Goal: Task Accomplishment & Management: Manage account settings

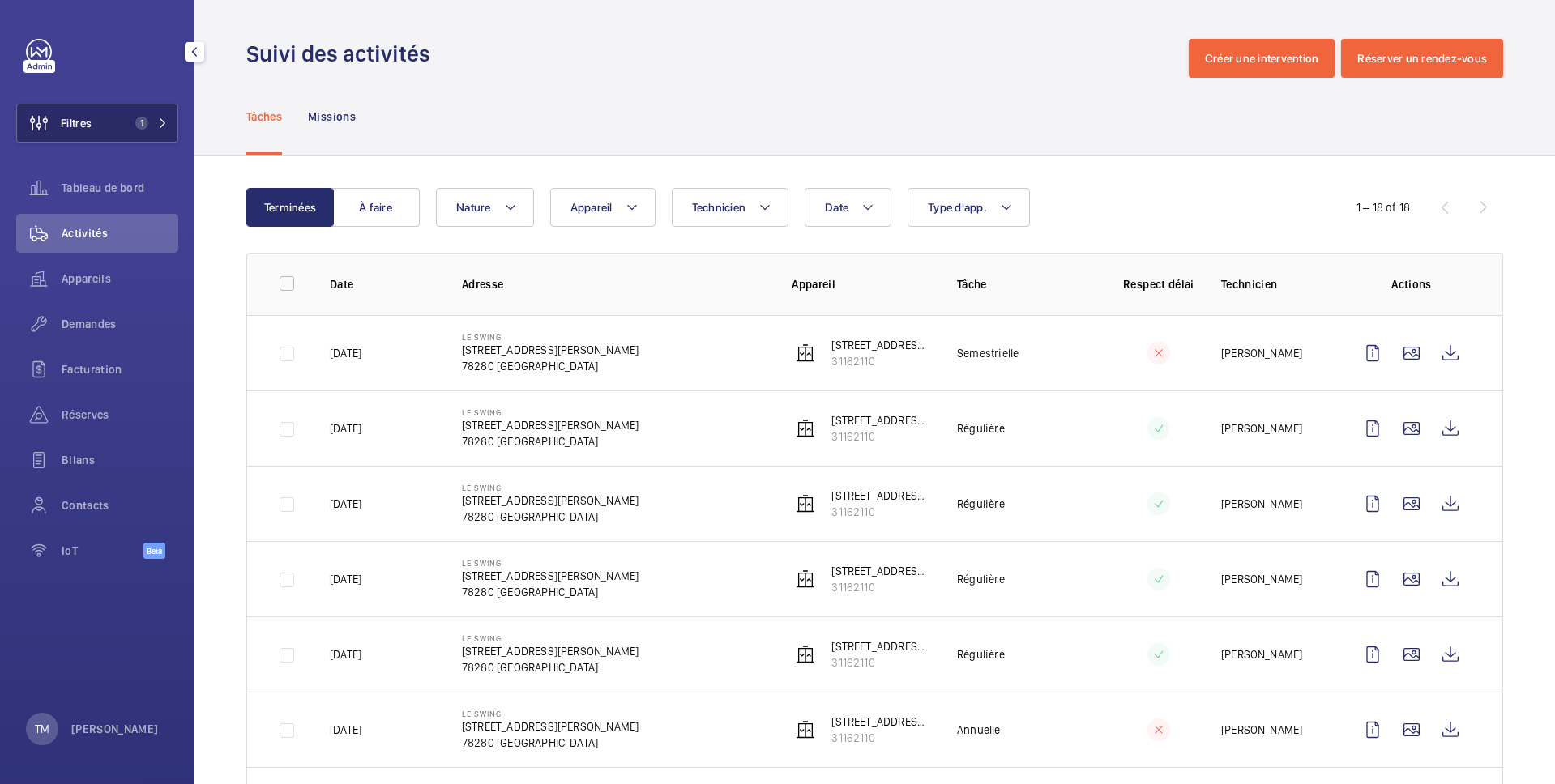
click at [98, 112] on button "Filtres 1" at bounding box center [97, 123] width 162 height 39
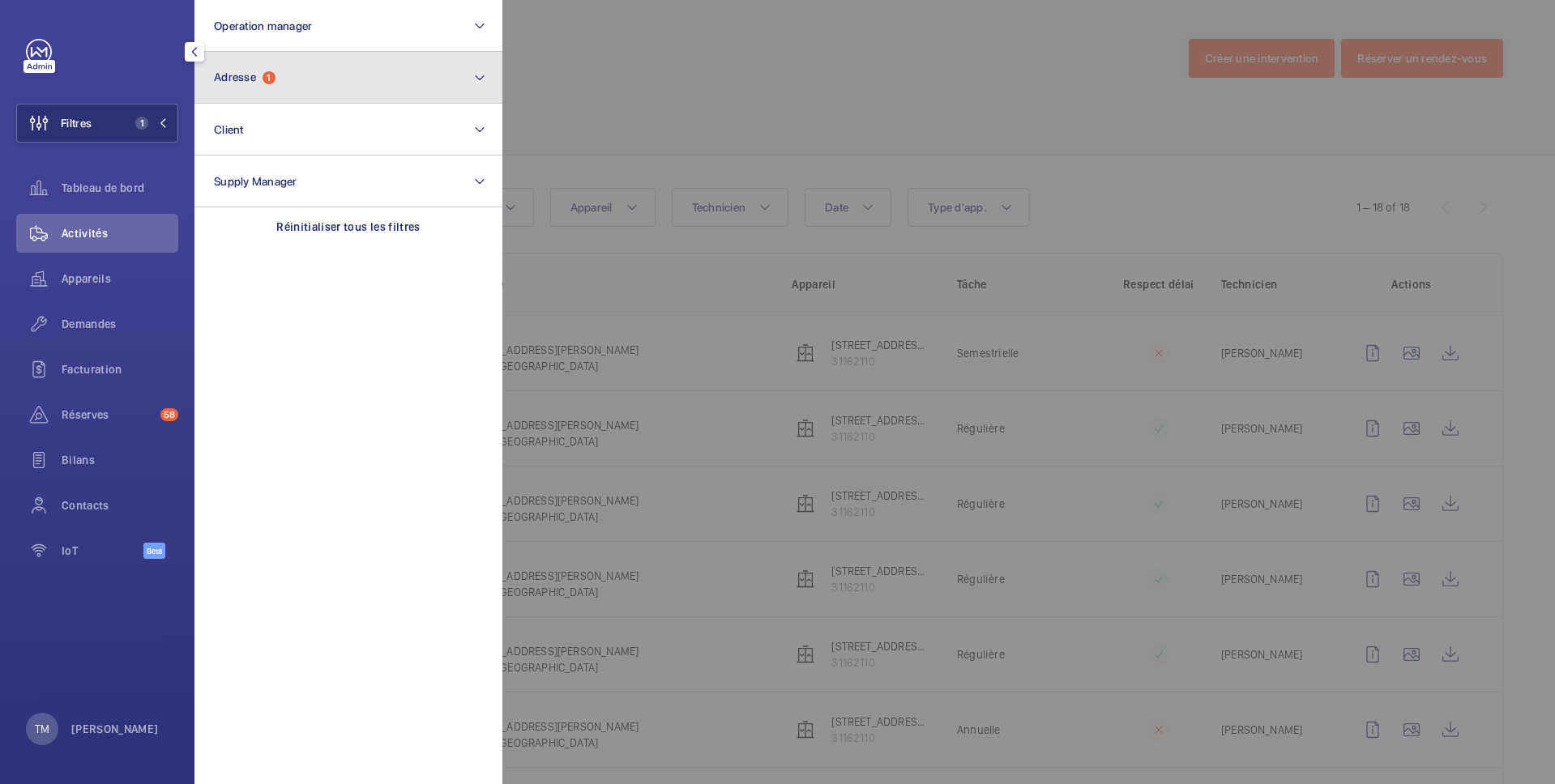
click at [303, 82] on button "Adresse 1" at bounding box center [348, 77] width 308 height 52
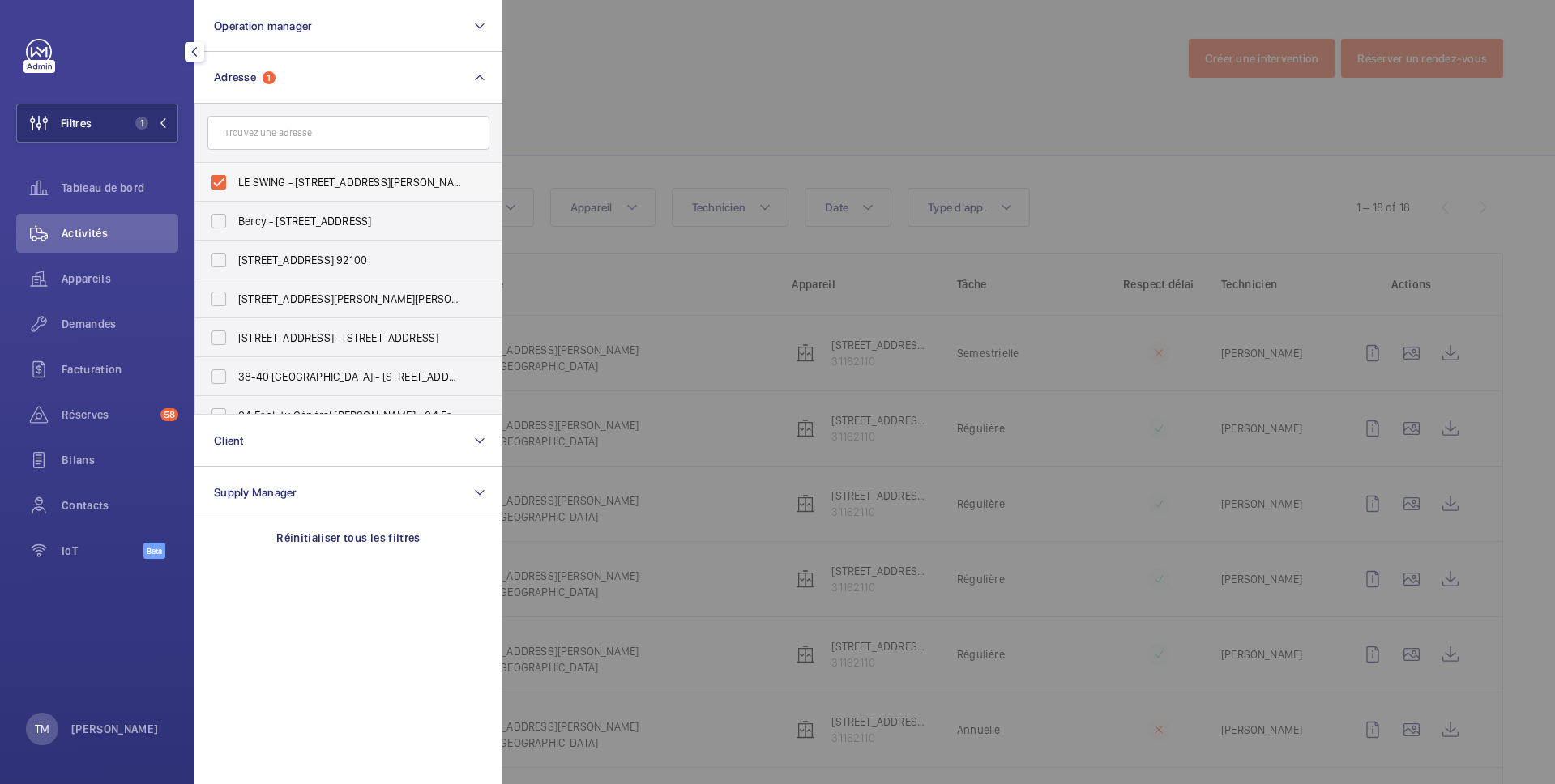
click at [227, 187] on label "LE SWING - [STREET_ADDRESS][PERSON_NAME]" at bounding box center [336, 182] width 282 height 39
click at [227, 187] on input "LE SWING - [STREET_ADDRESS][PERSON_NAME]" at bounding box center [219, 182] width 32 height 32
checkbox input "false"
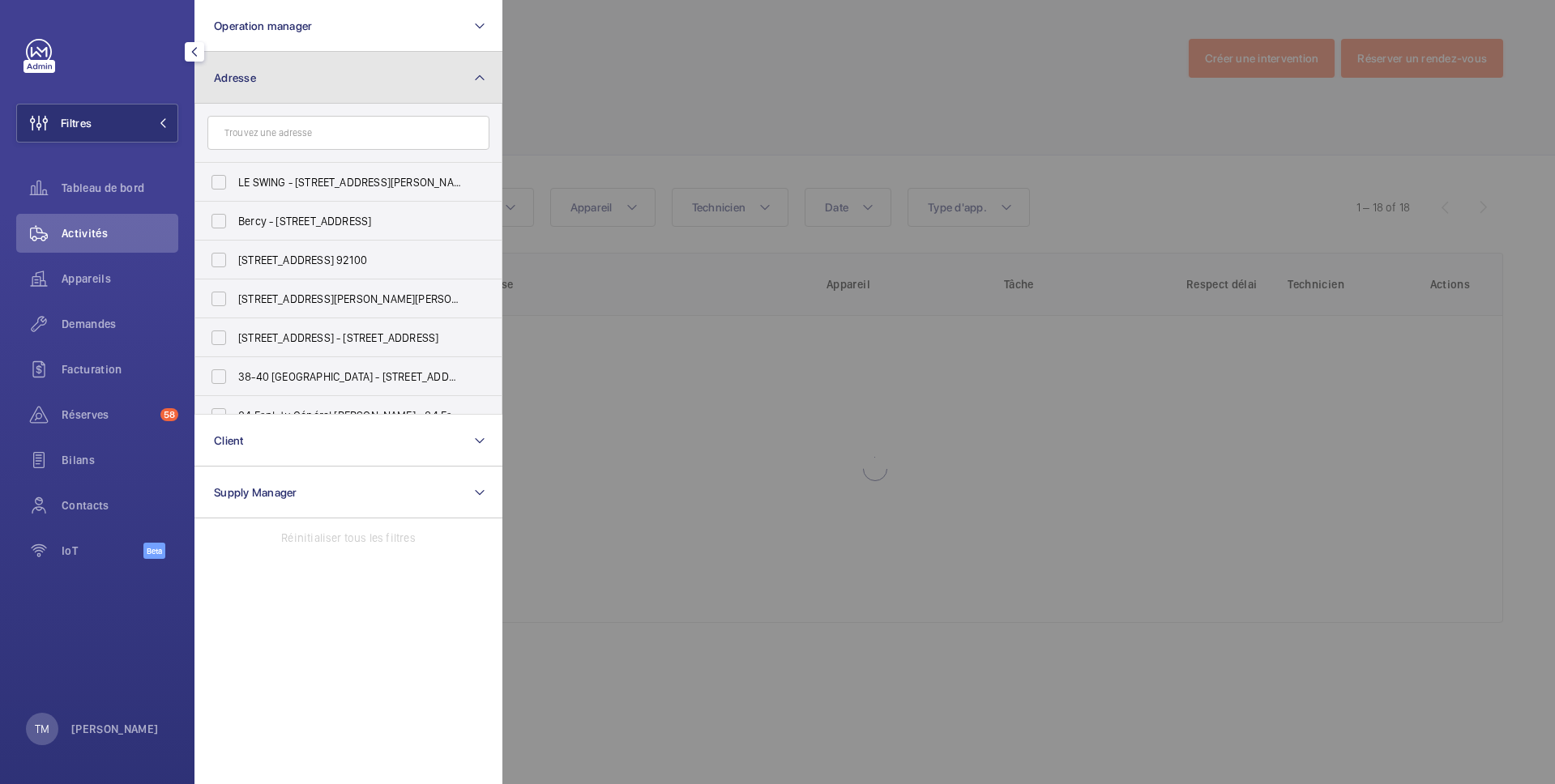
click at [281, 78] on button "Adresse" at bounding box center [348, 77] width 308 height 52
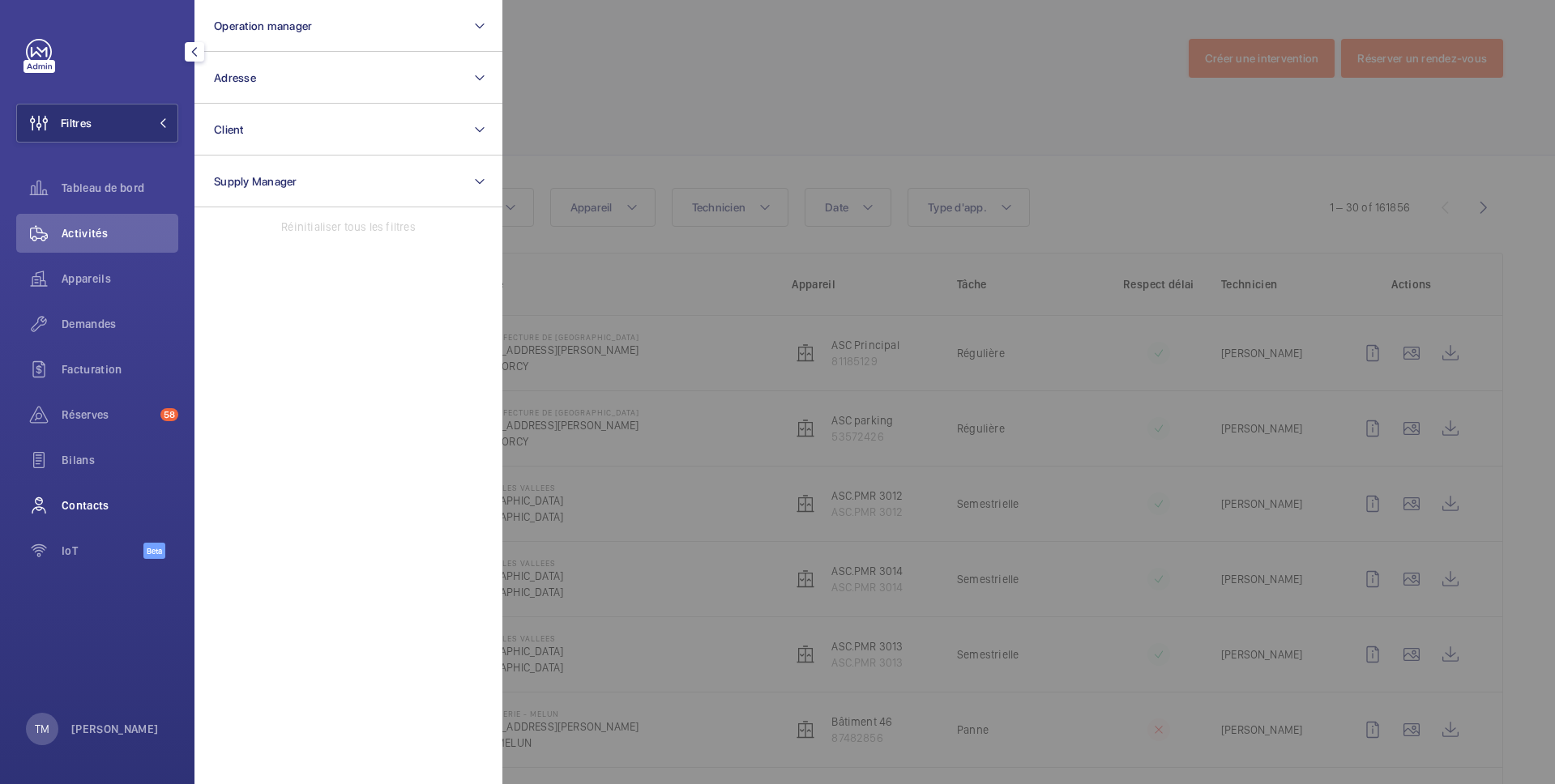
click at [75, 503] on span "Contacts" at bounding box center [120, 505] width 116 height 16
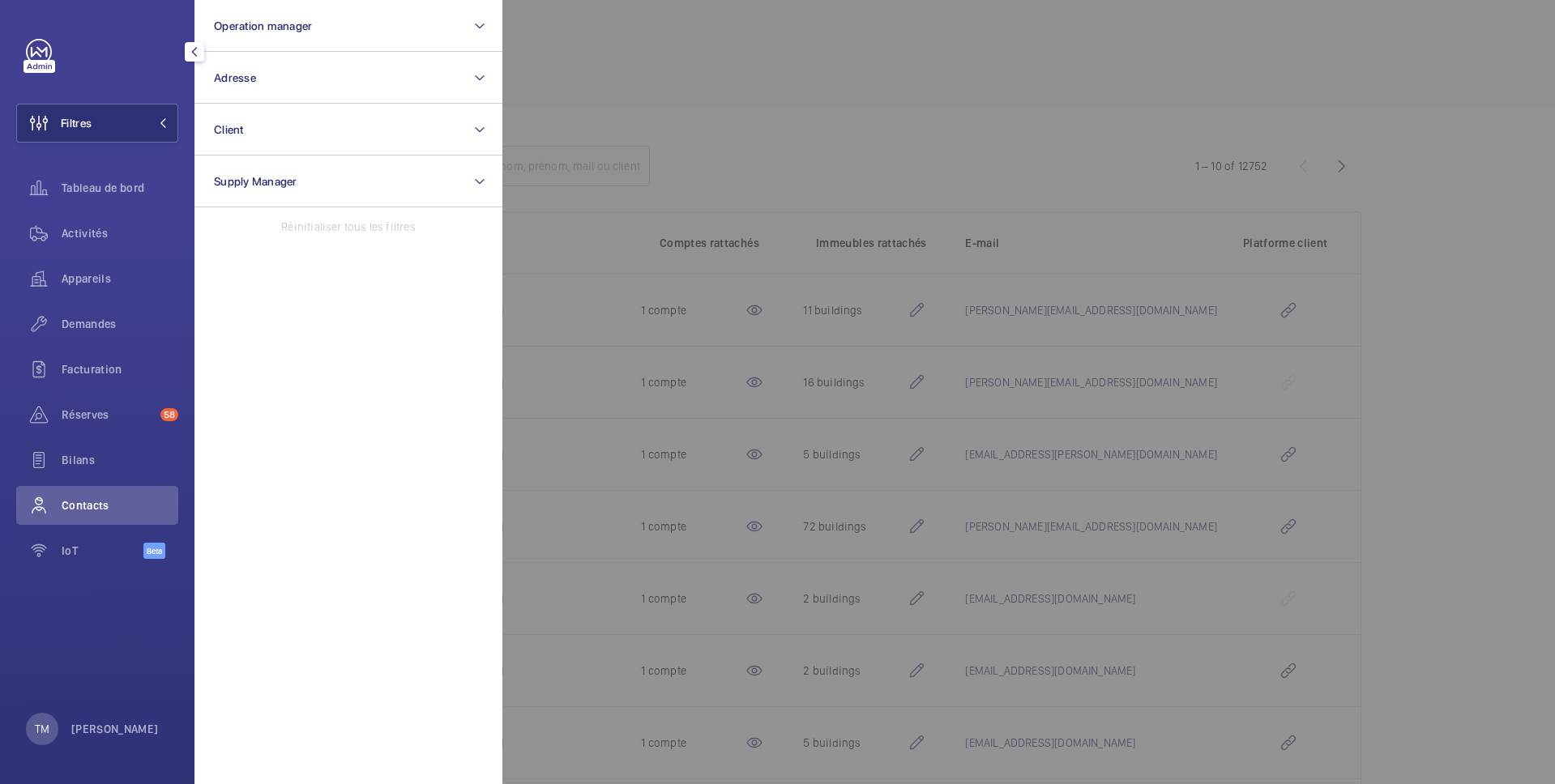
click at [763, 134] on div at bounding box center [1280, 392] width 1555 height 784
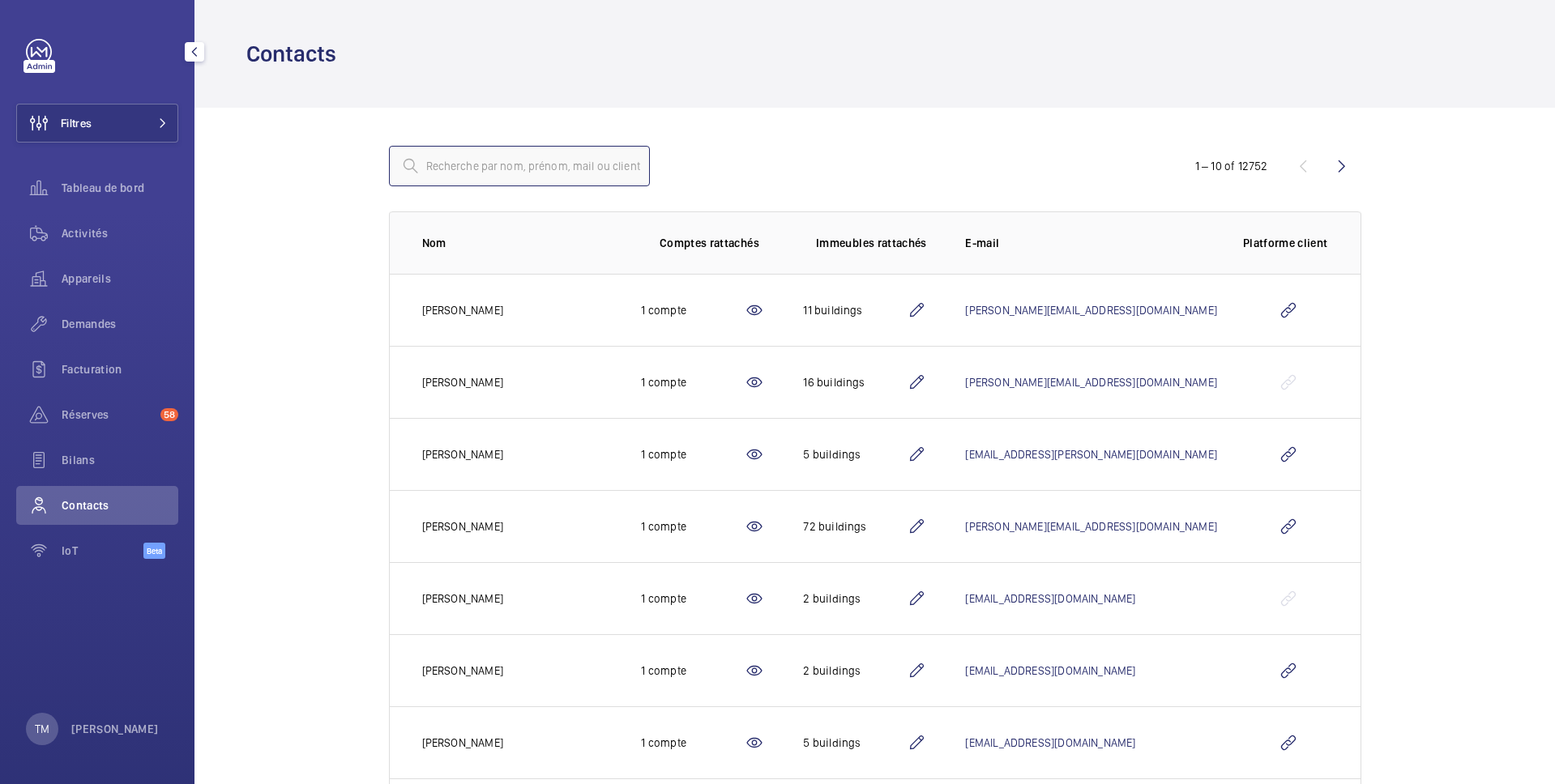
click at [553, 166] on input "text" at bounding box center [519, 166] width 261 height 41
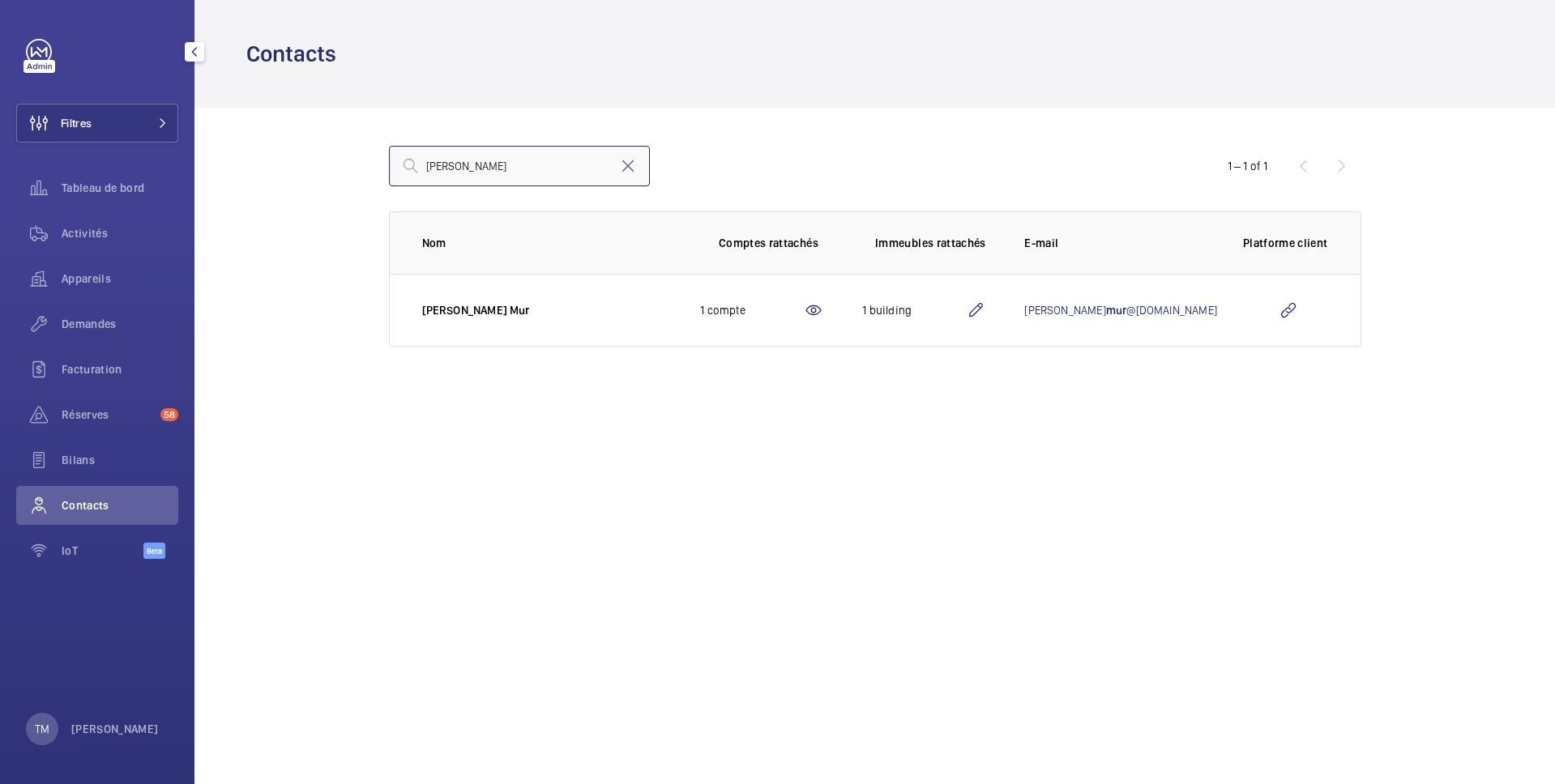
type input "[PERSON_NAME]"
click at [985, 305] on mat-icon at bounding box center [975, 310] width 20 height 20
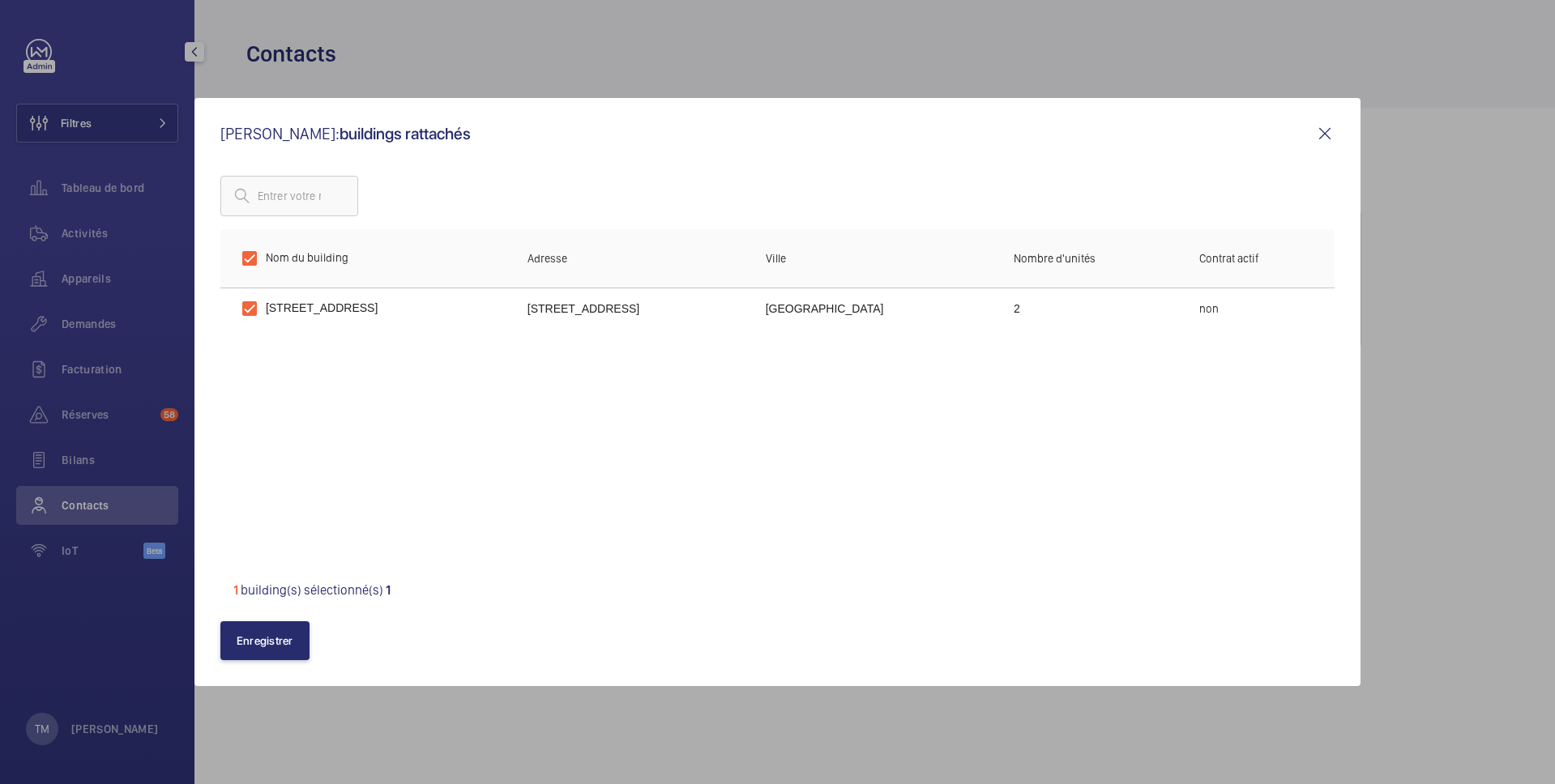
click at [1323, 127] on mat-icon at bounding box center [1325, 133] width 20 height 20
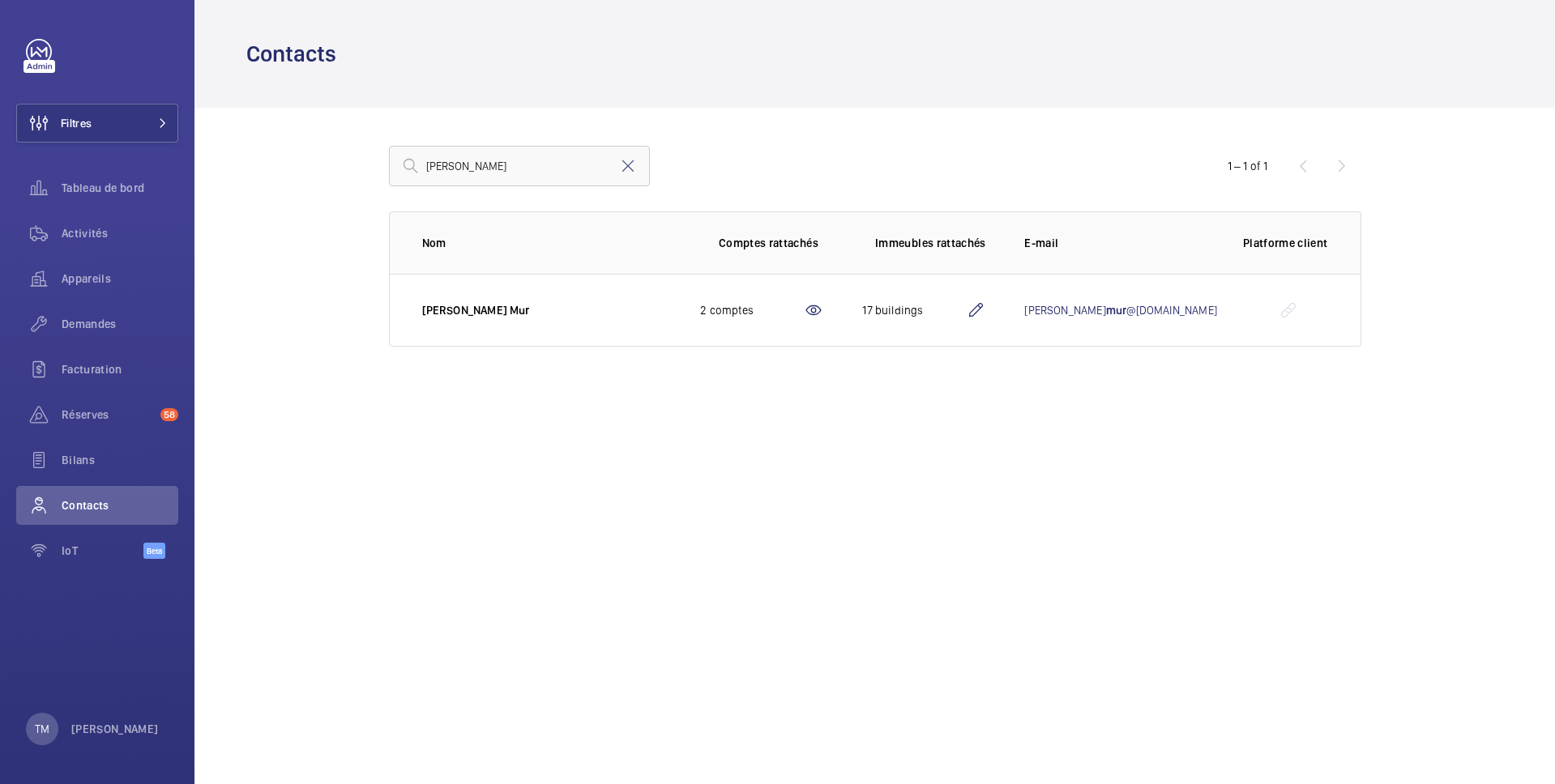
click at [985, 312] on mat-icon at bounding box center [975, 310] width 20 height 20
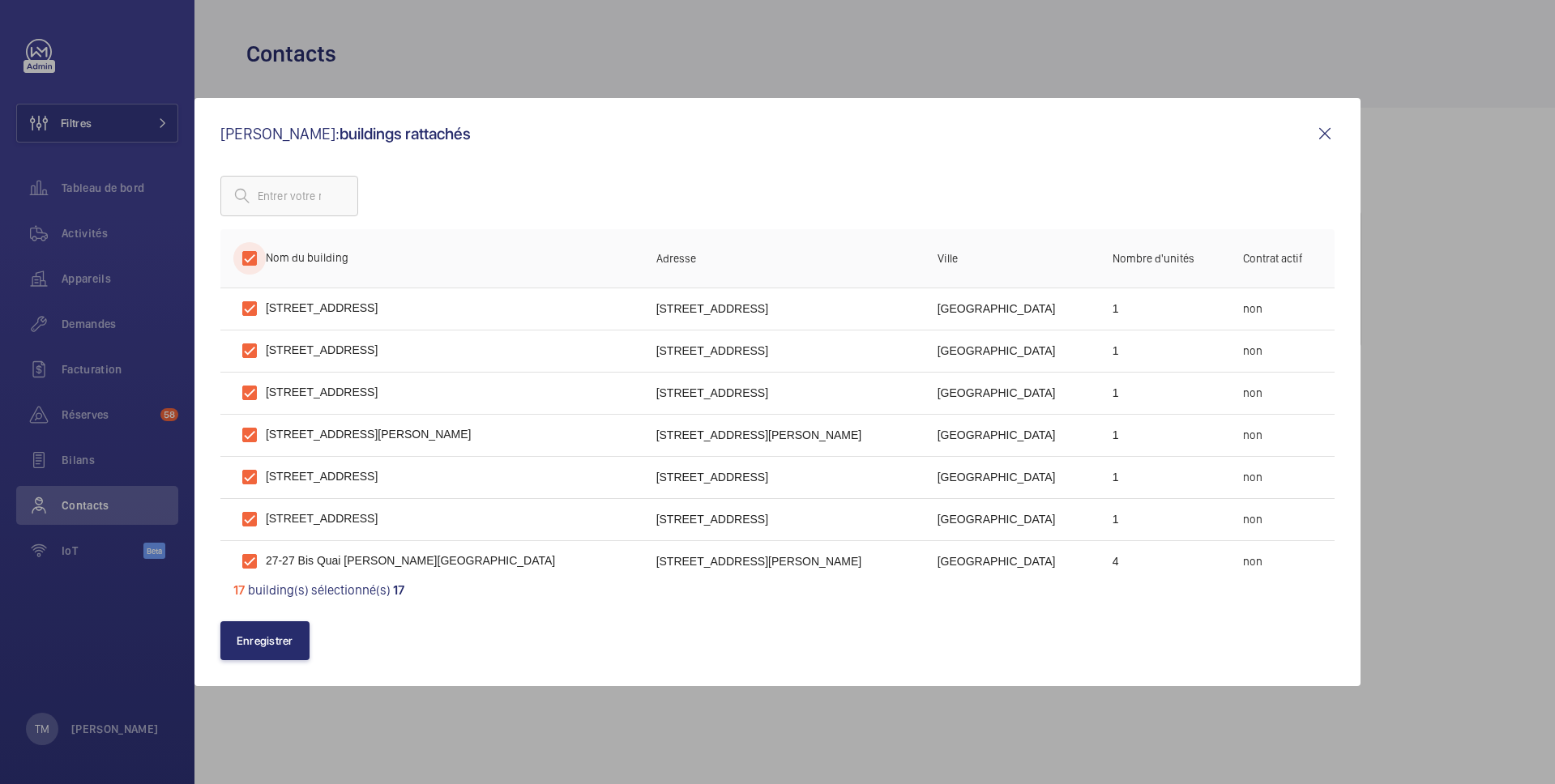
click at [245, 253] on input "checkbox" at bounding box center [250, 258] width 32 height 32
checkbox input "false"
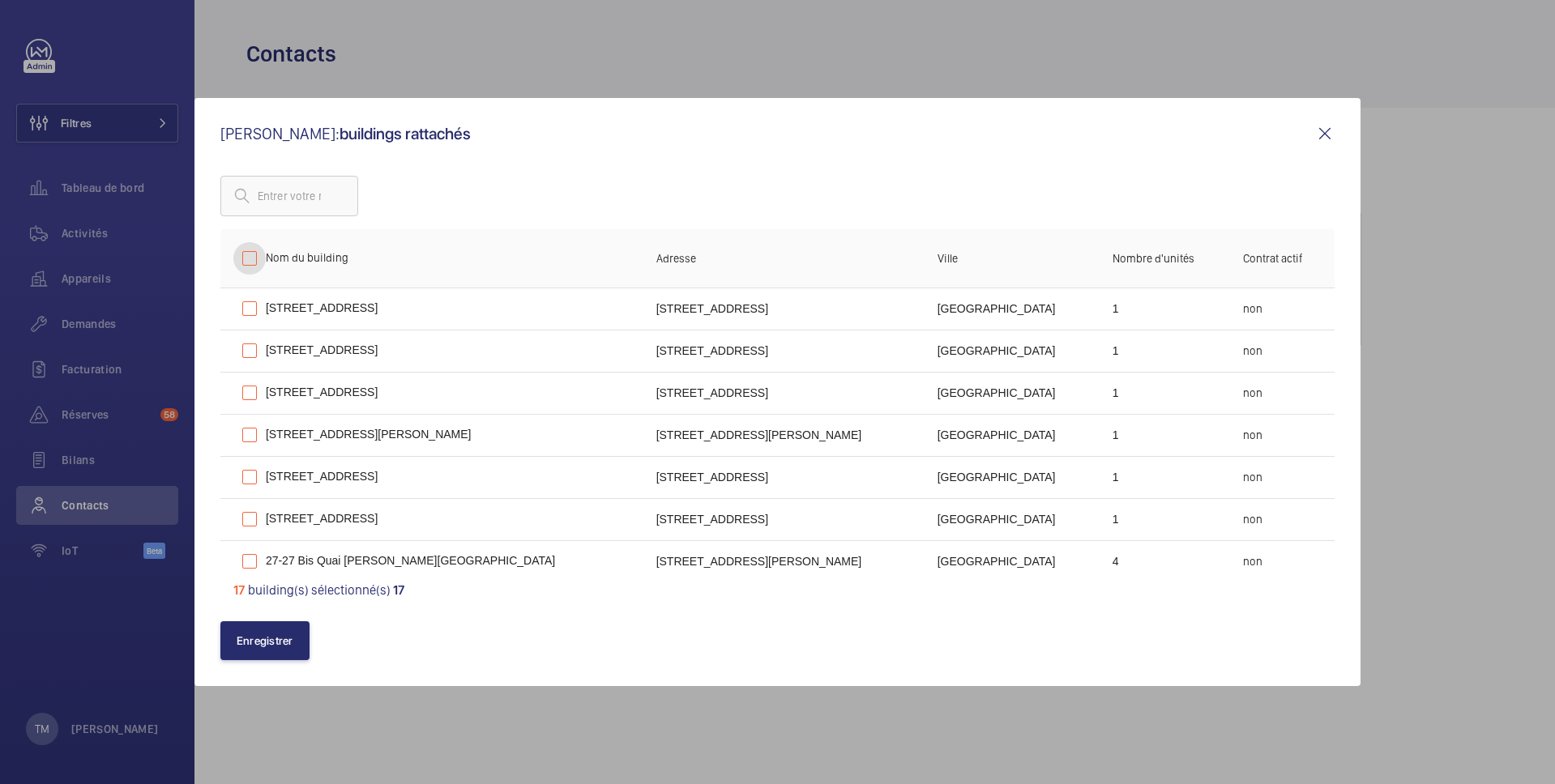
checkbox input "false"
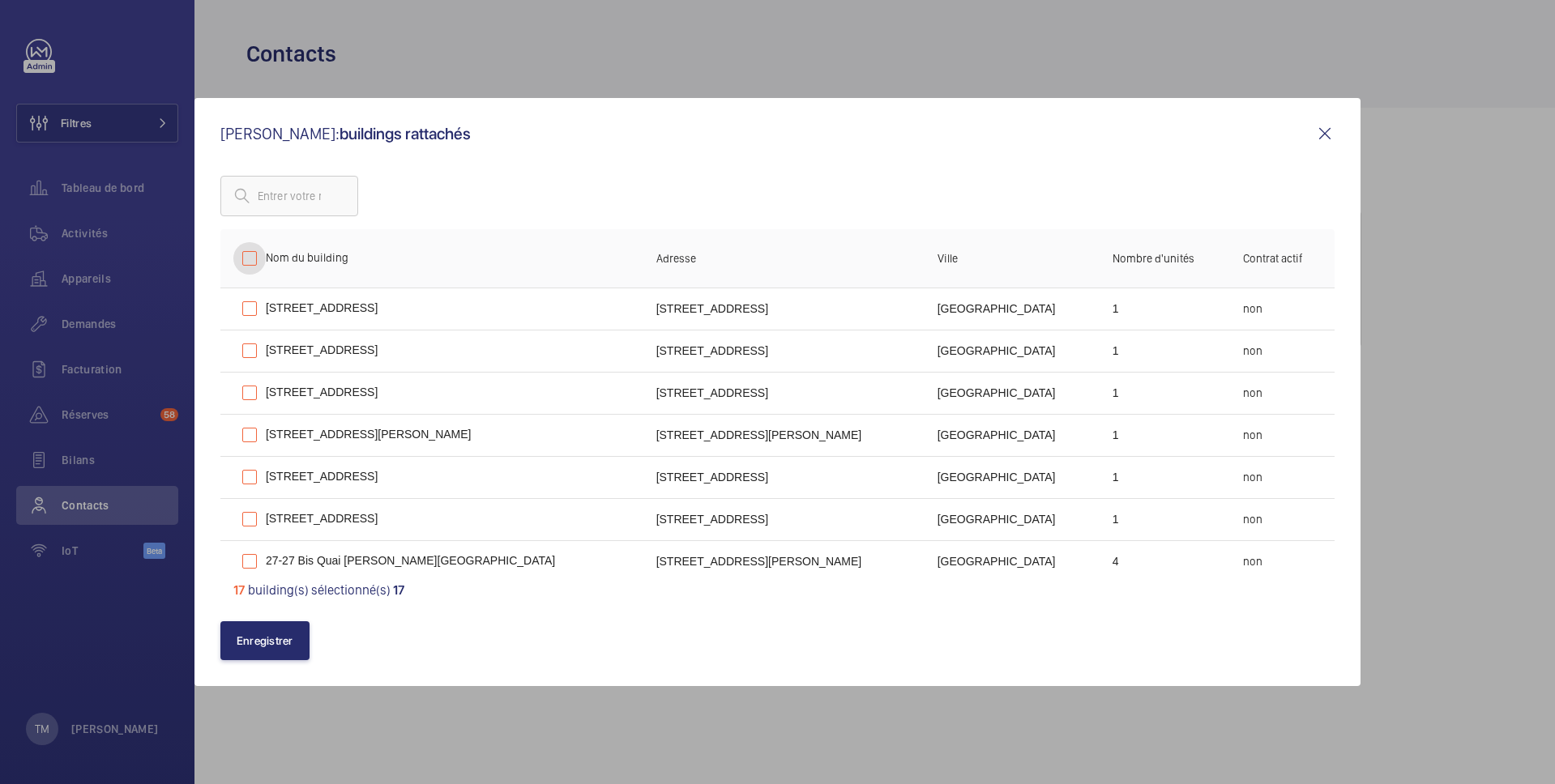
checkbox input "false"
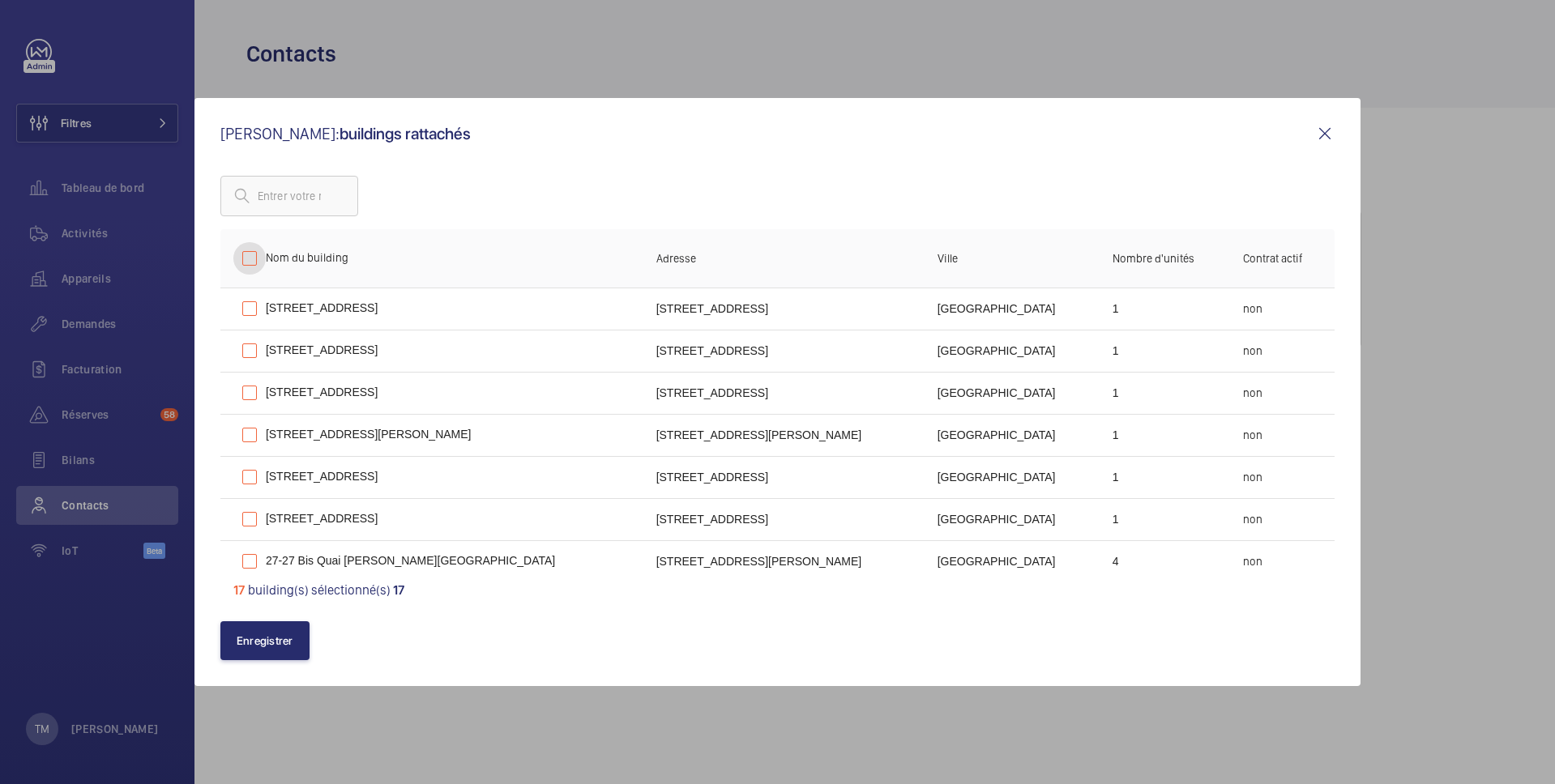
checkbox input "false"
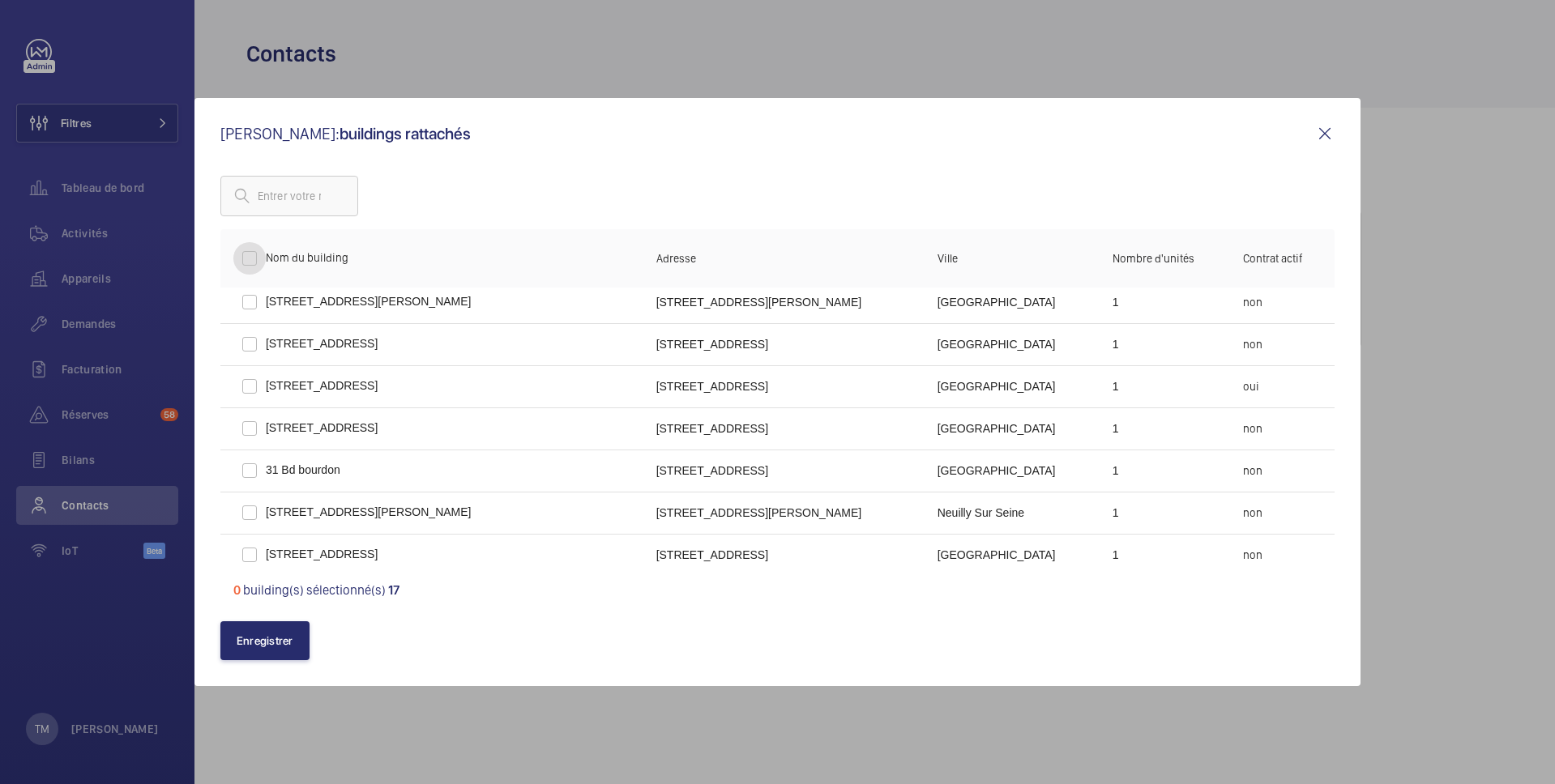
scroll to position [310, 0]
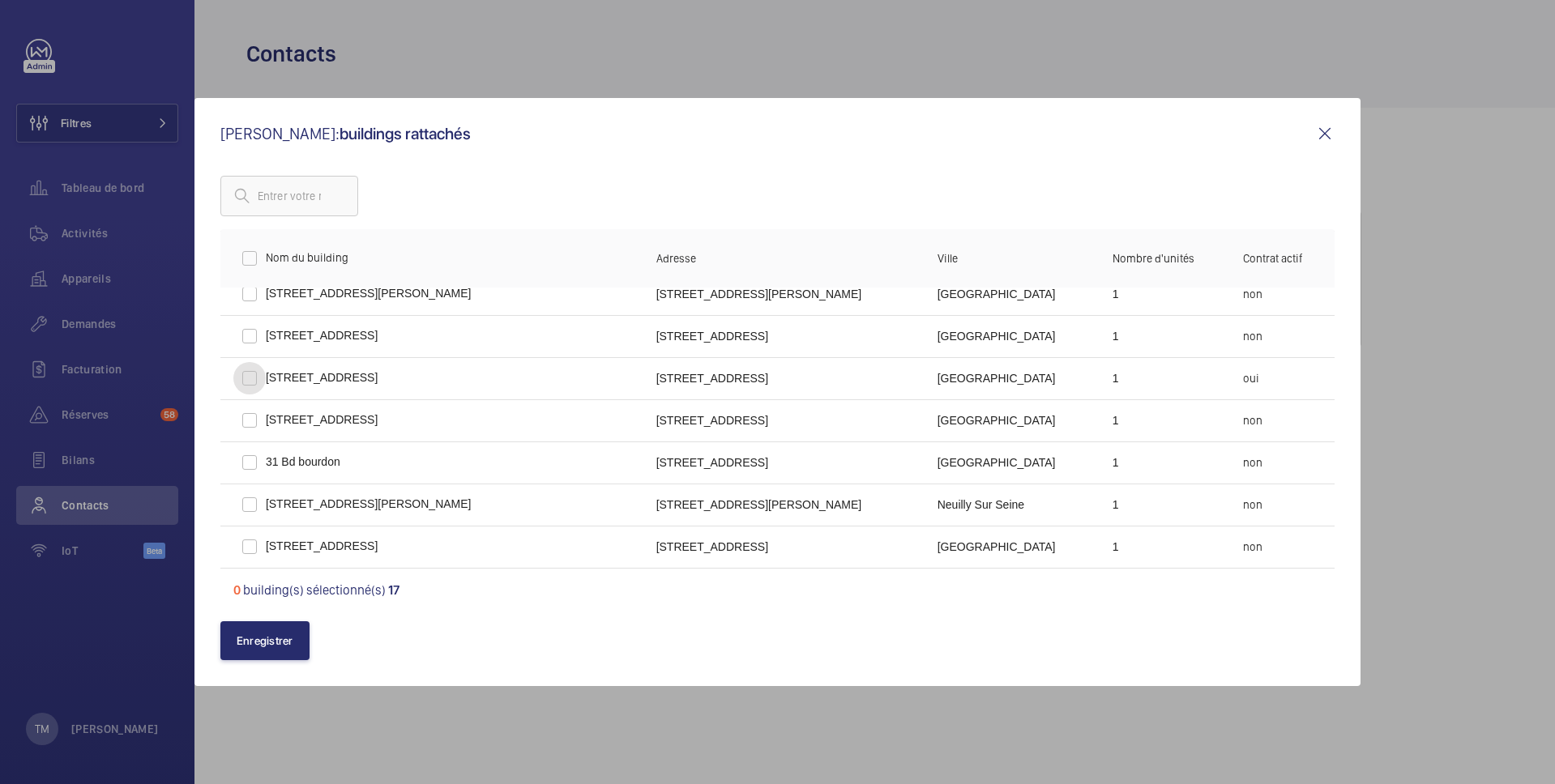
click at [248, 378] on input "checkbox" at bounding box center [250, 378] width 32 height 32
checkbox input "true"
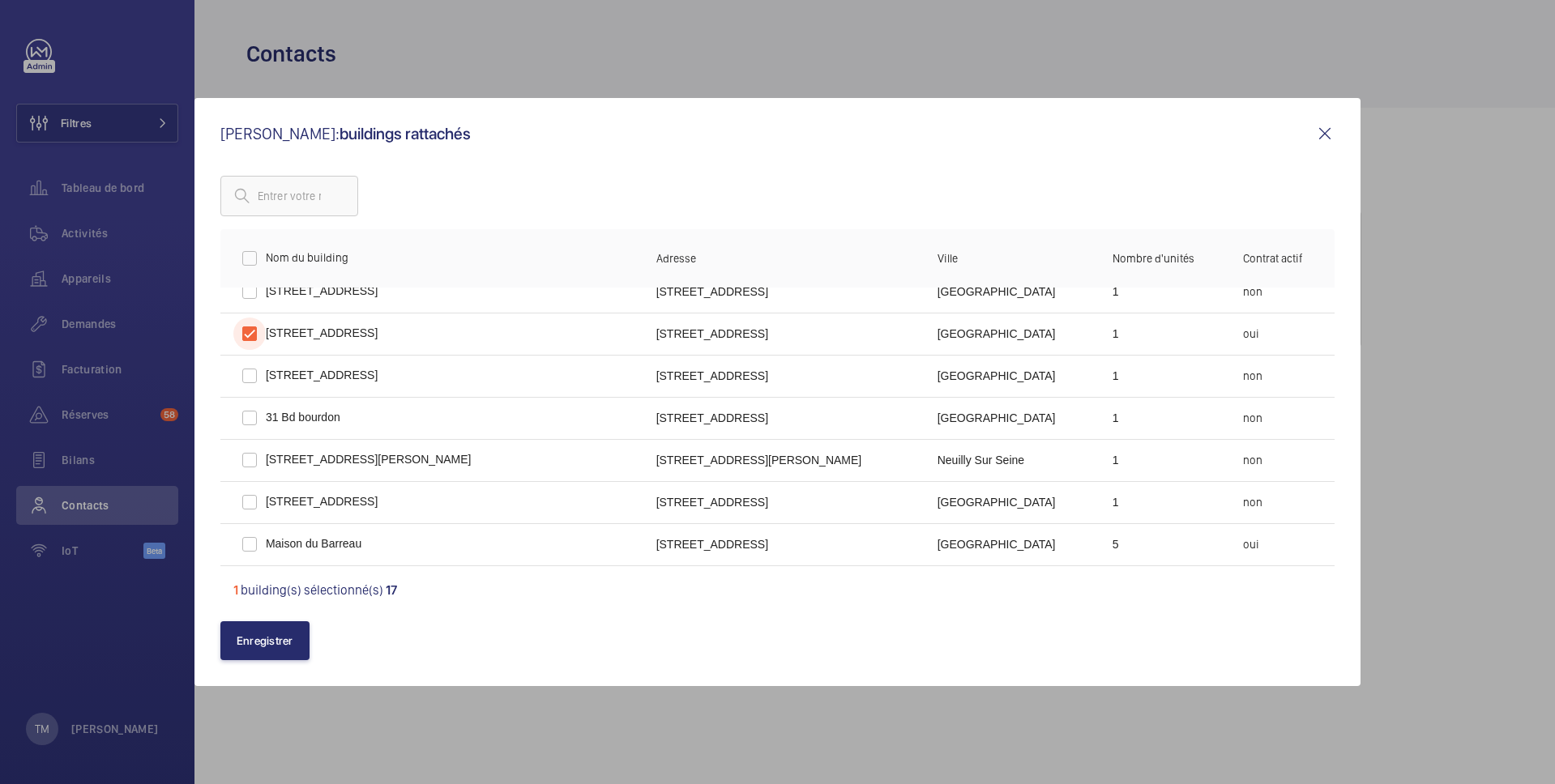
scroll to position [431, 0]
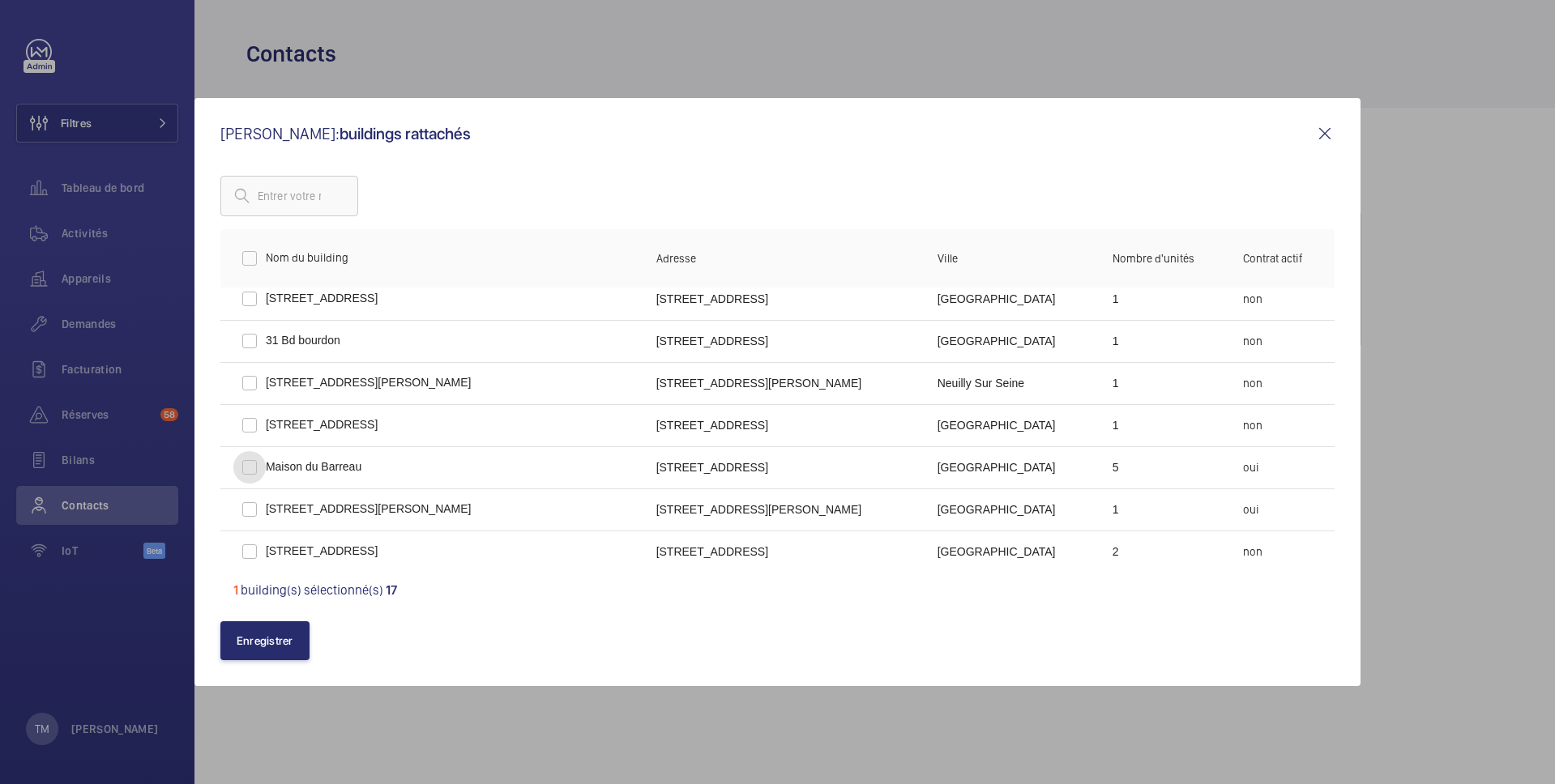
click at [242, 469] on input "checkbox" at bounding box center [250, 468] width 32 height 32
checkbox input "true"
click at [244, 507] on input "checkbox" at bounding box center [250, 509] width 32 height 32
checkbox input "true"
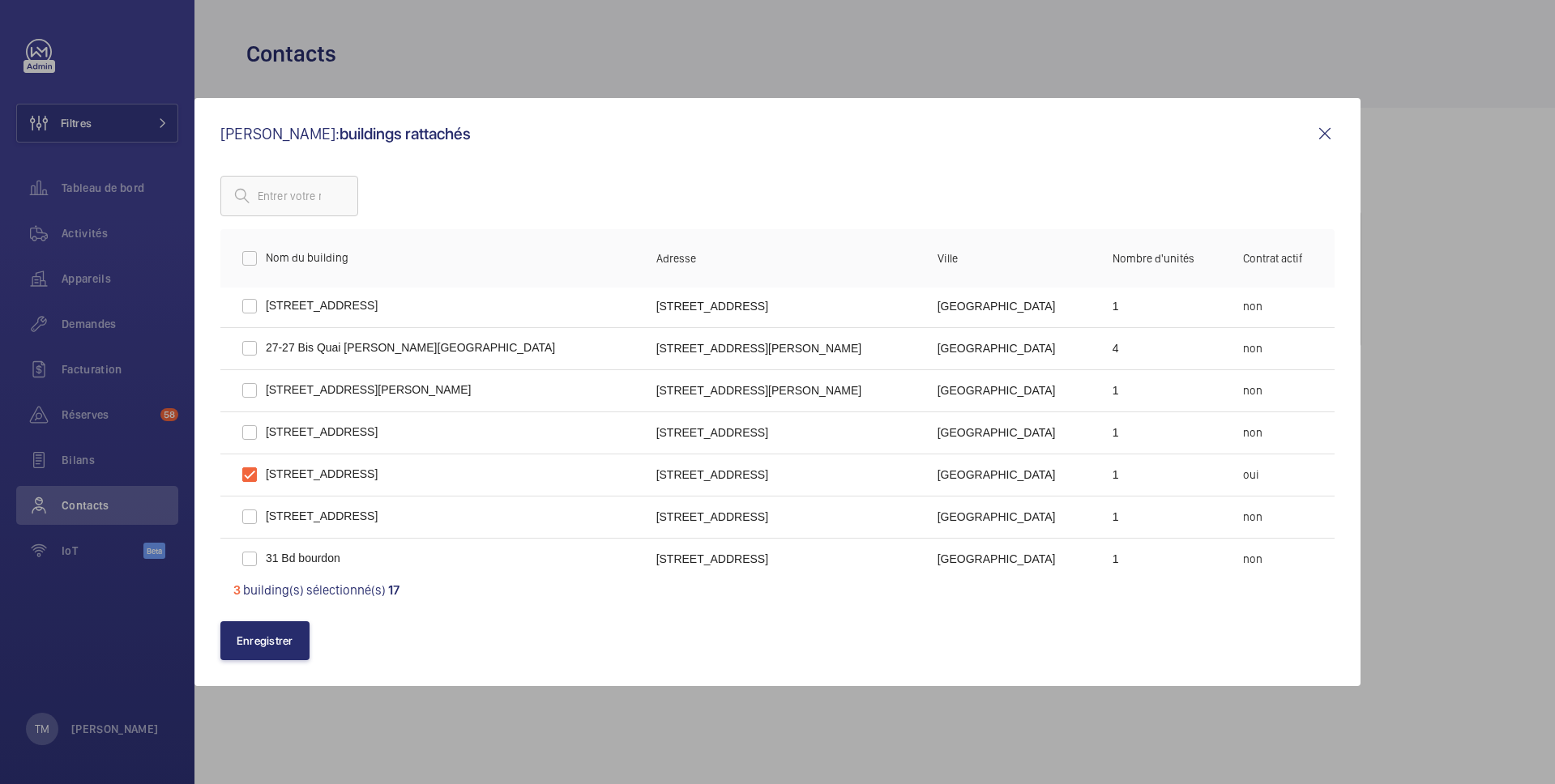
scroll to position [212, 0]
click at [254, 636] on button "Enregistrer" at bounding box center [265, 641] width 89 height 39
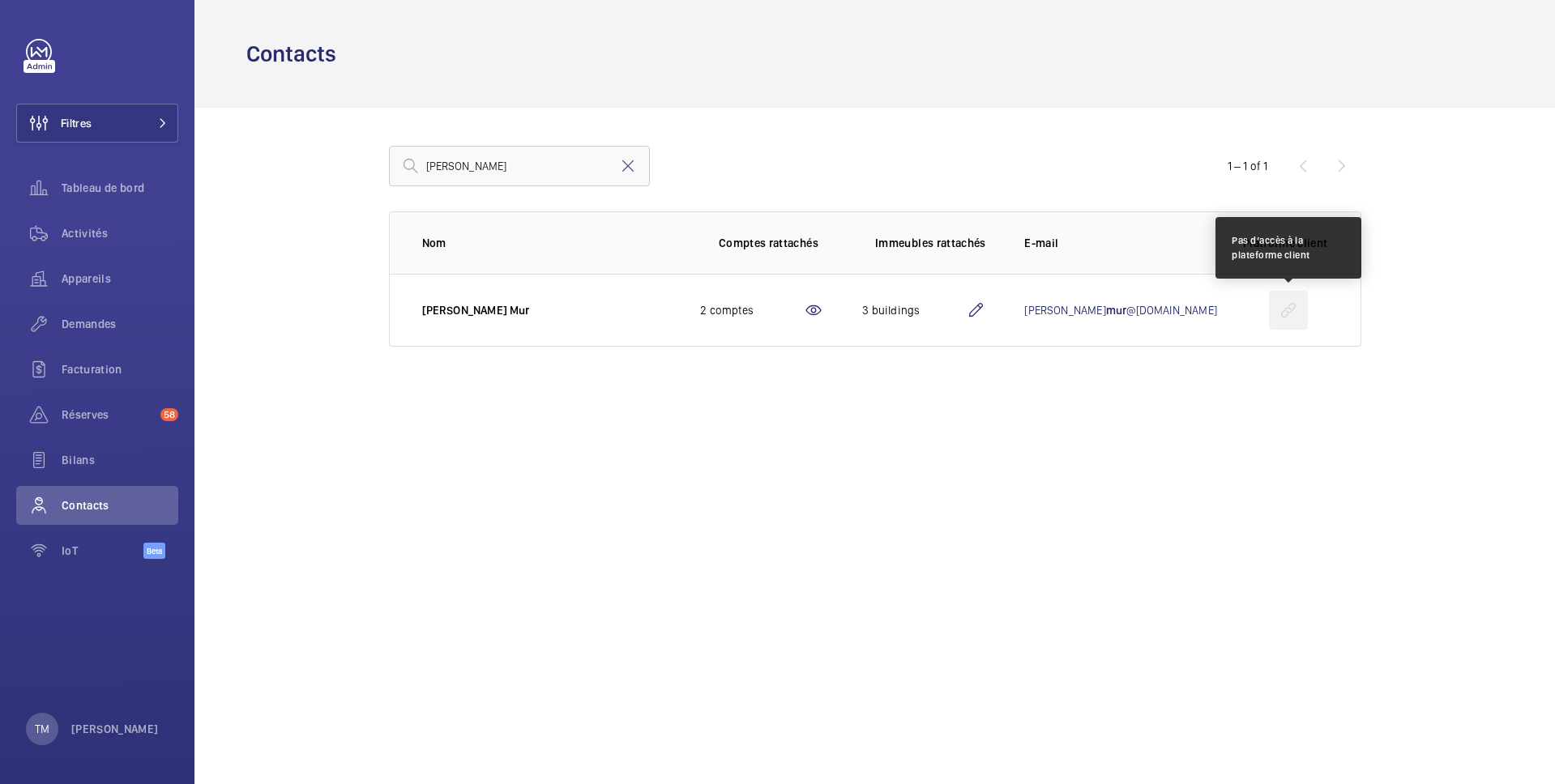
click at [1288, 311] on wm-front-icon-button at bounding box center [1288, 311] width 39 height 39
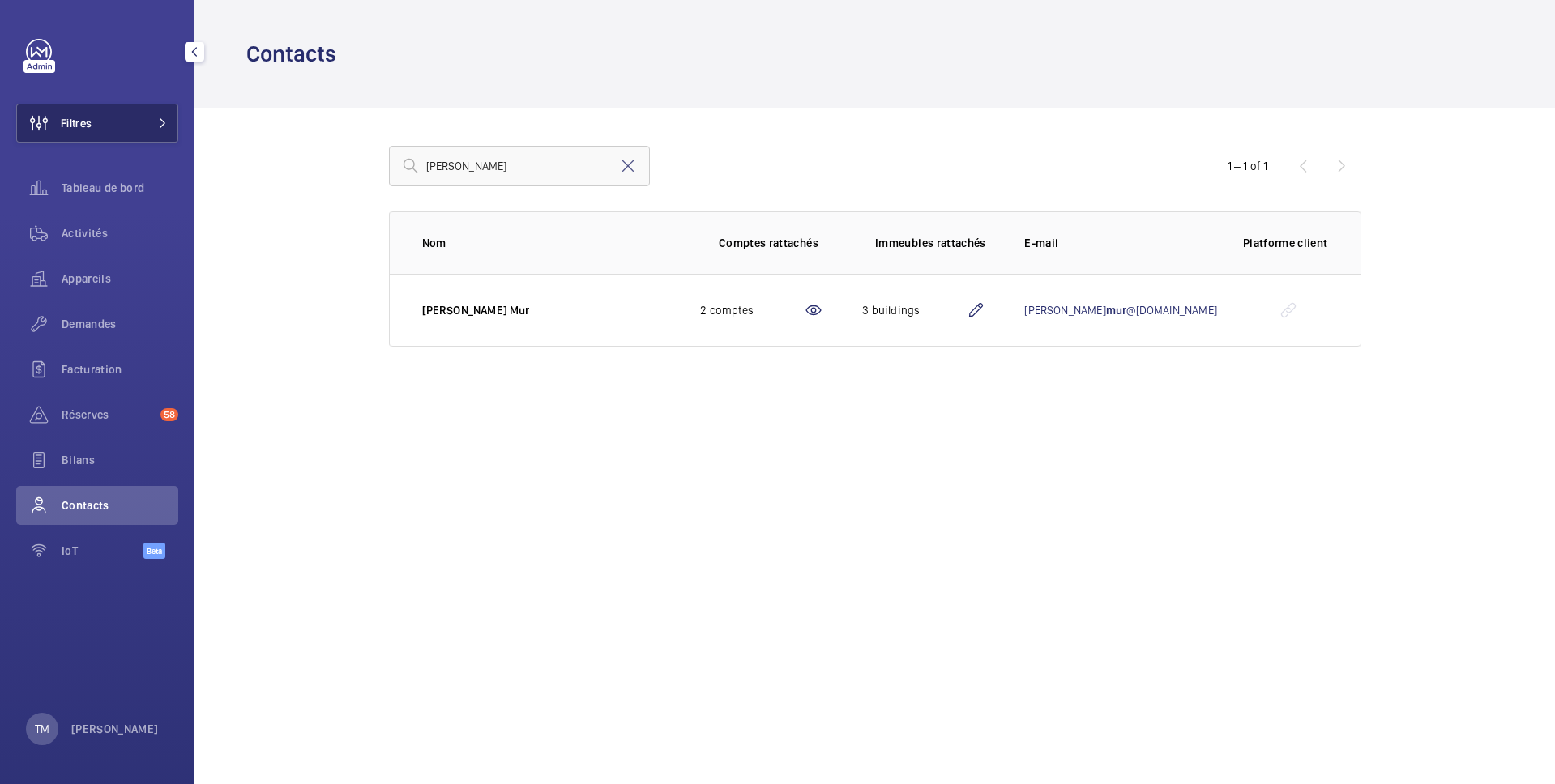
click at [123, 129] on button "Filtres" at bounding box center [97, 123] width 162 height 39
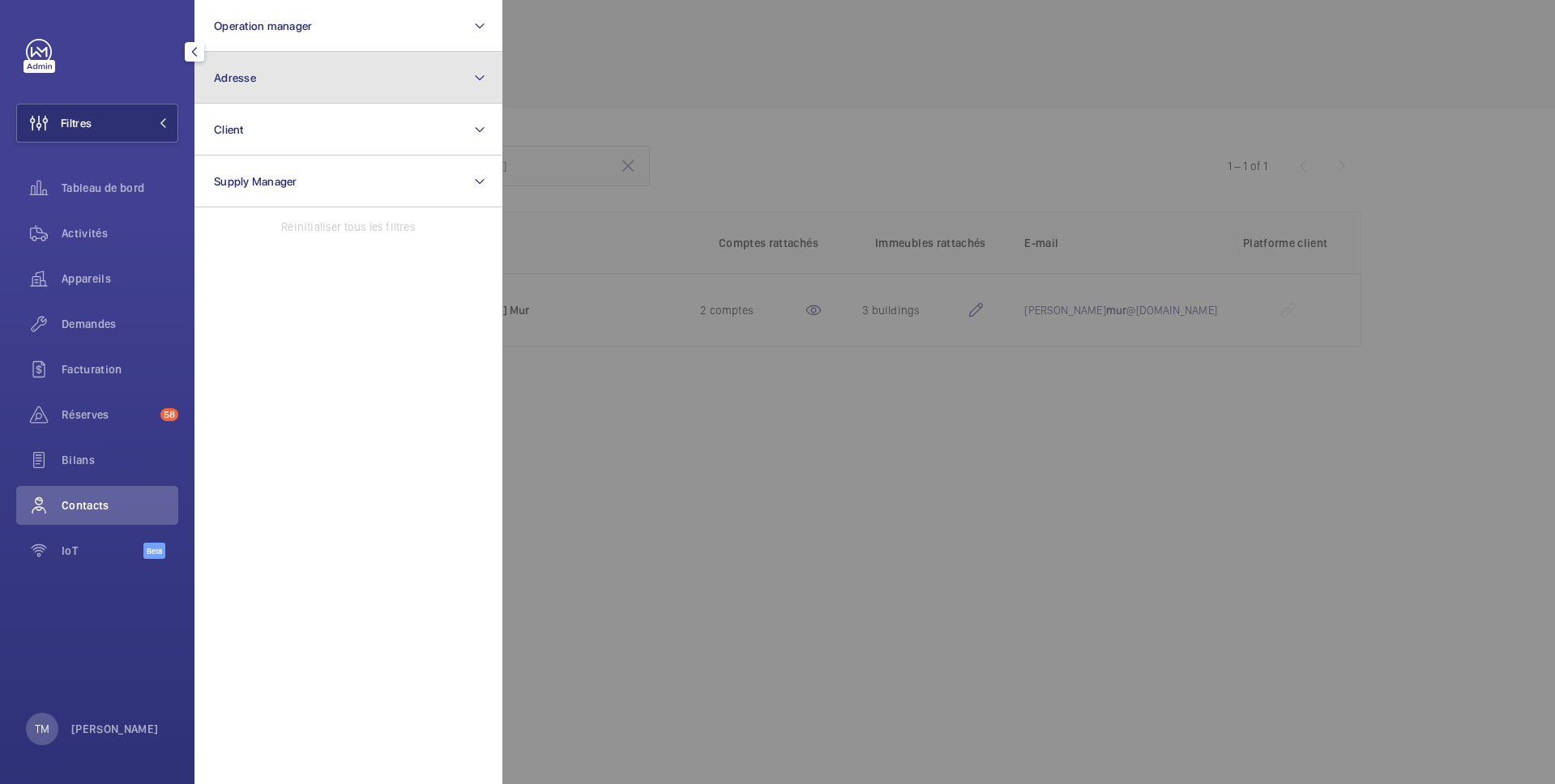
click at [300, 93] on button "Adresse" at bounding box center [348, 77] width 308 height 52
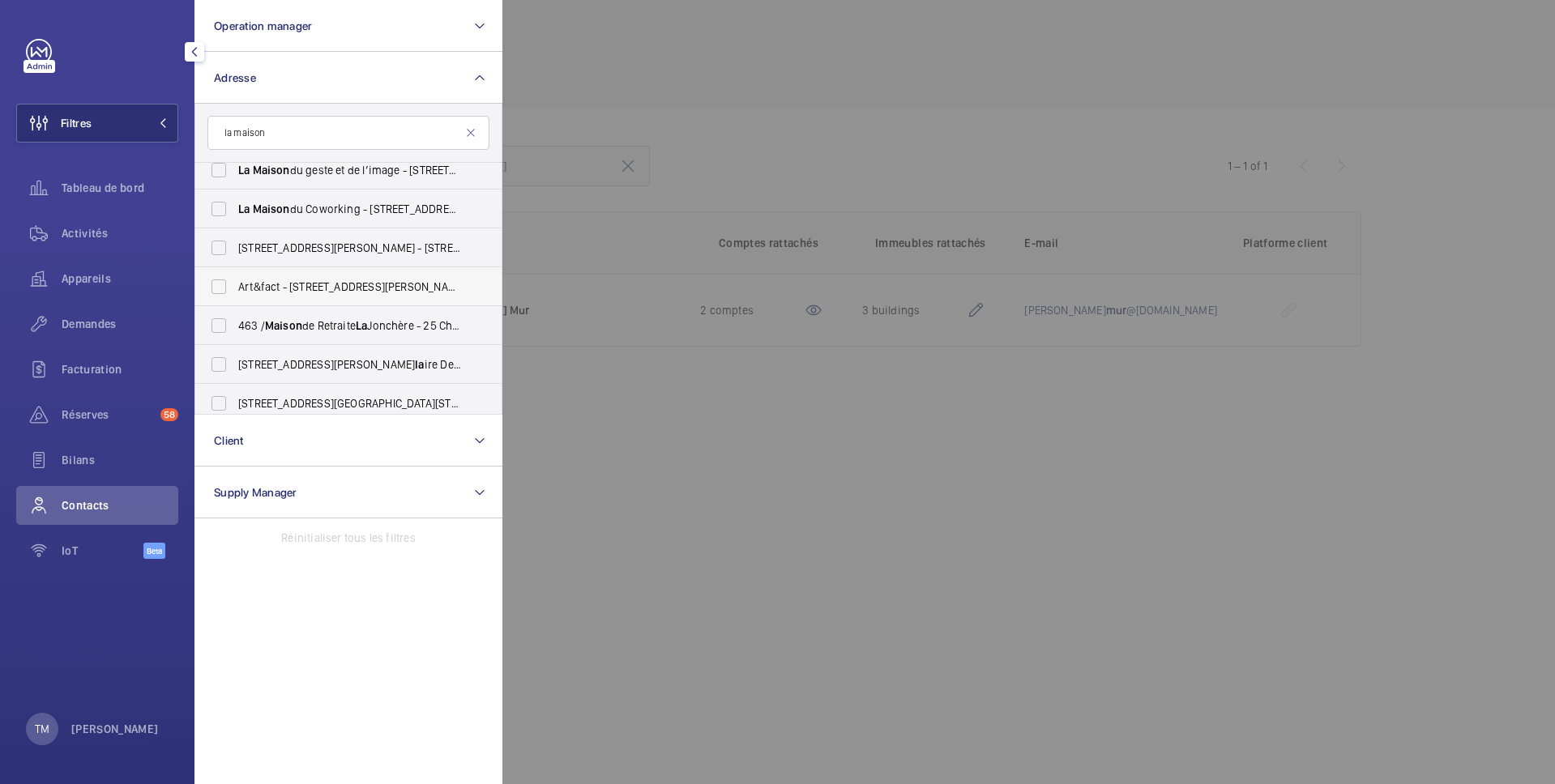
scroll to position [60, 0]
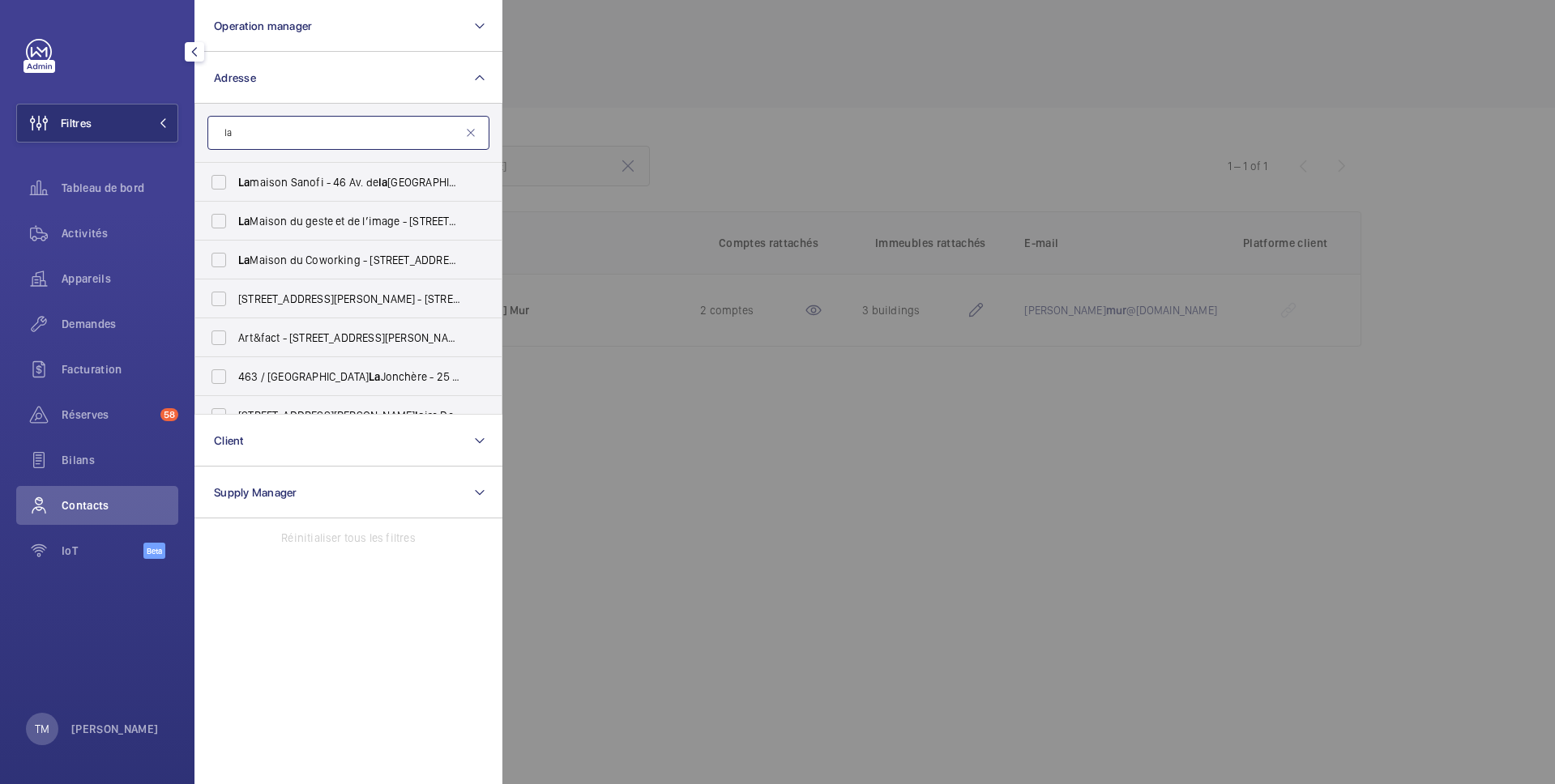
type input "l"
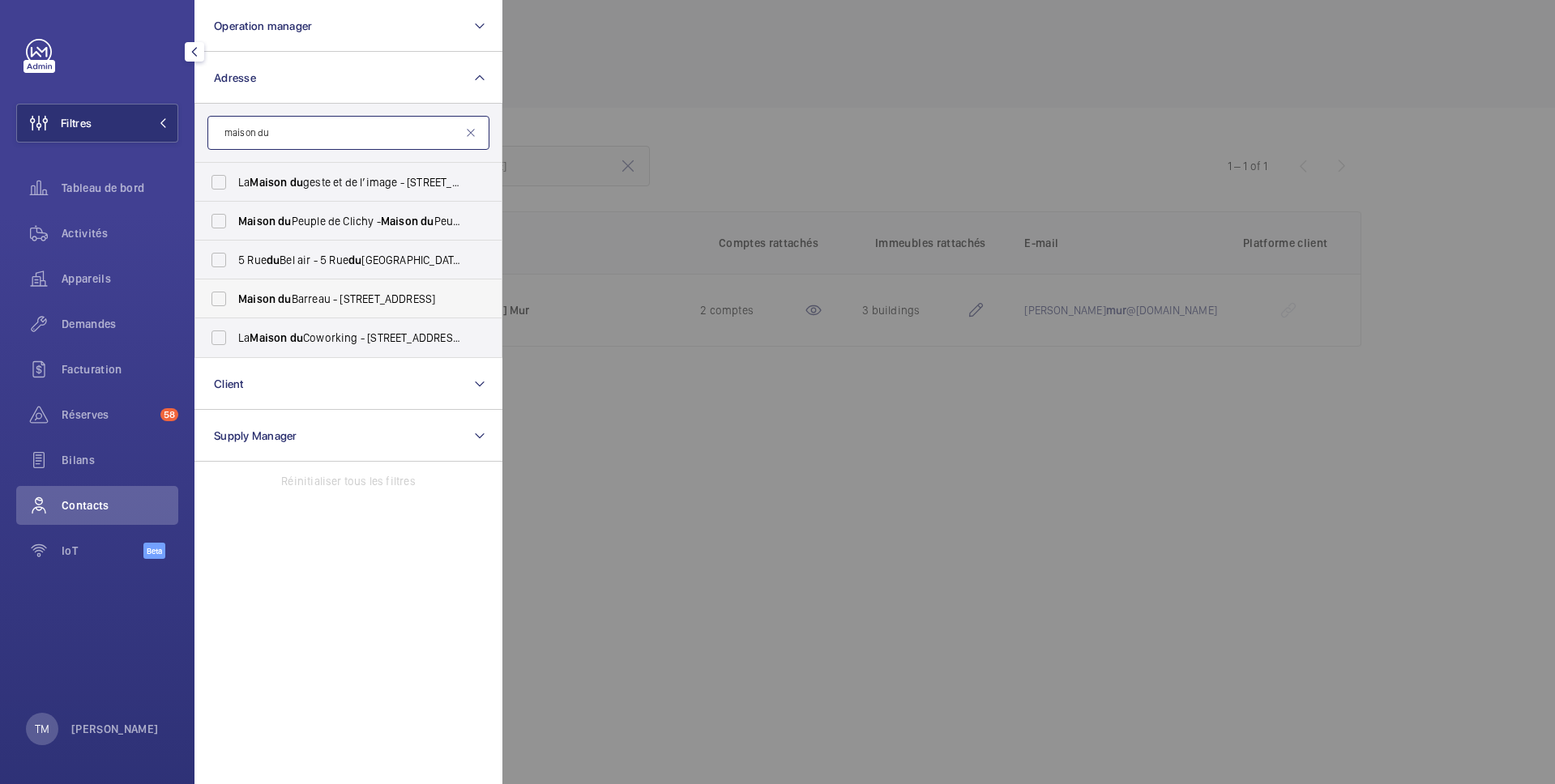
type input "maison du"
click at [221, 298] on label "Maison du Barreau - 2-4 Rue de Harlay, 75001 PARIS, PARIS 75001" at bounding box center [336, 299] width 282 height 39
click at [221, 298] on input "Maison du Barreau - 2-4 Rue de Harlay, 75001 PARIS, PARIS 75001" at bounding box center [219, 299] width 32 height 32
checkbox input "true"
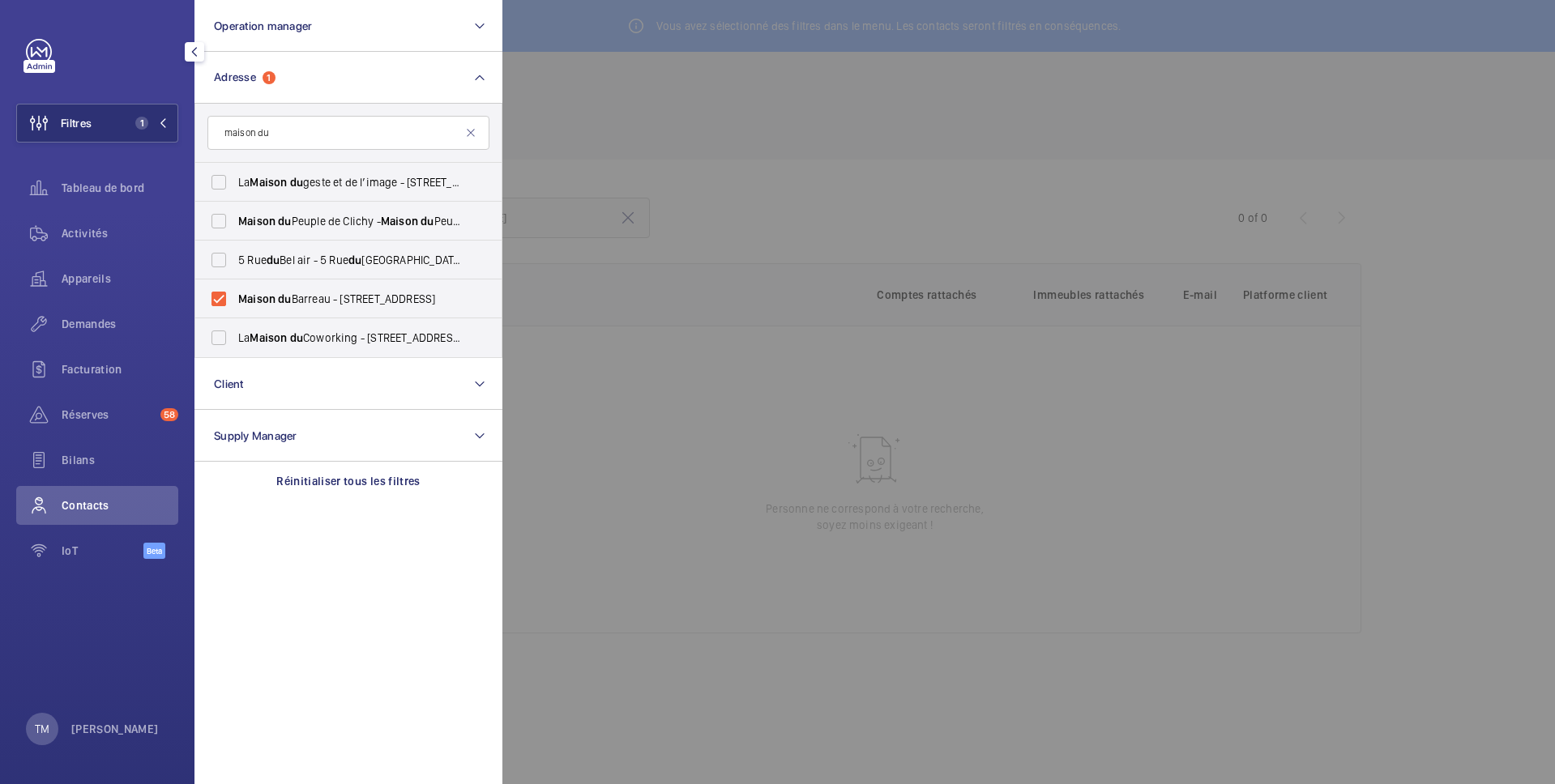
click at [740, 393] on div at bounding box center [1280, 392] width 1555 height 784
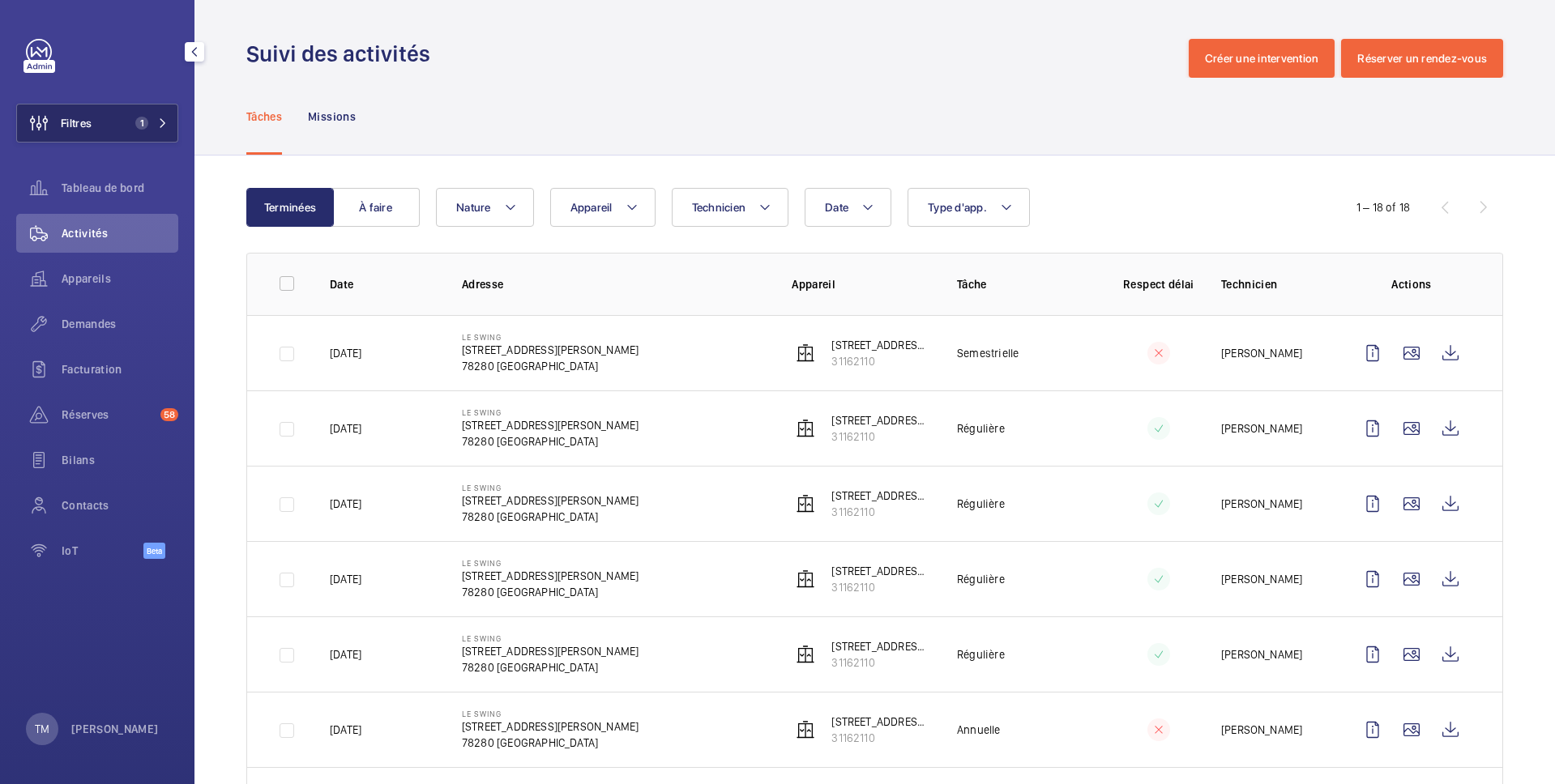
click at [117, 127] on button "Filtres 1" at bounding box center [97, 123] width 162 height 39
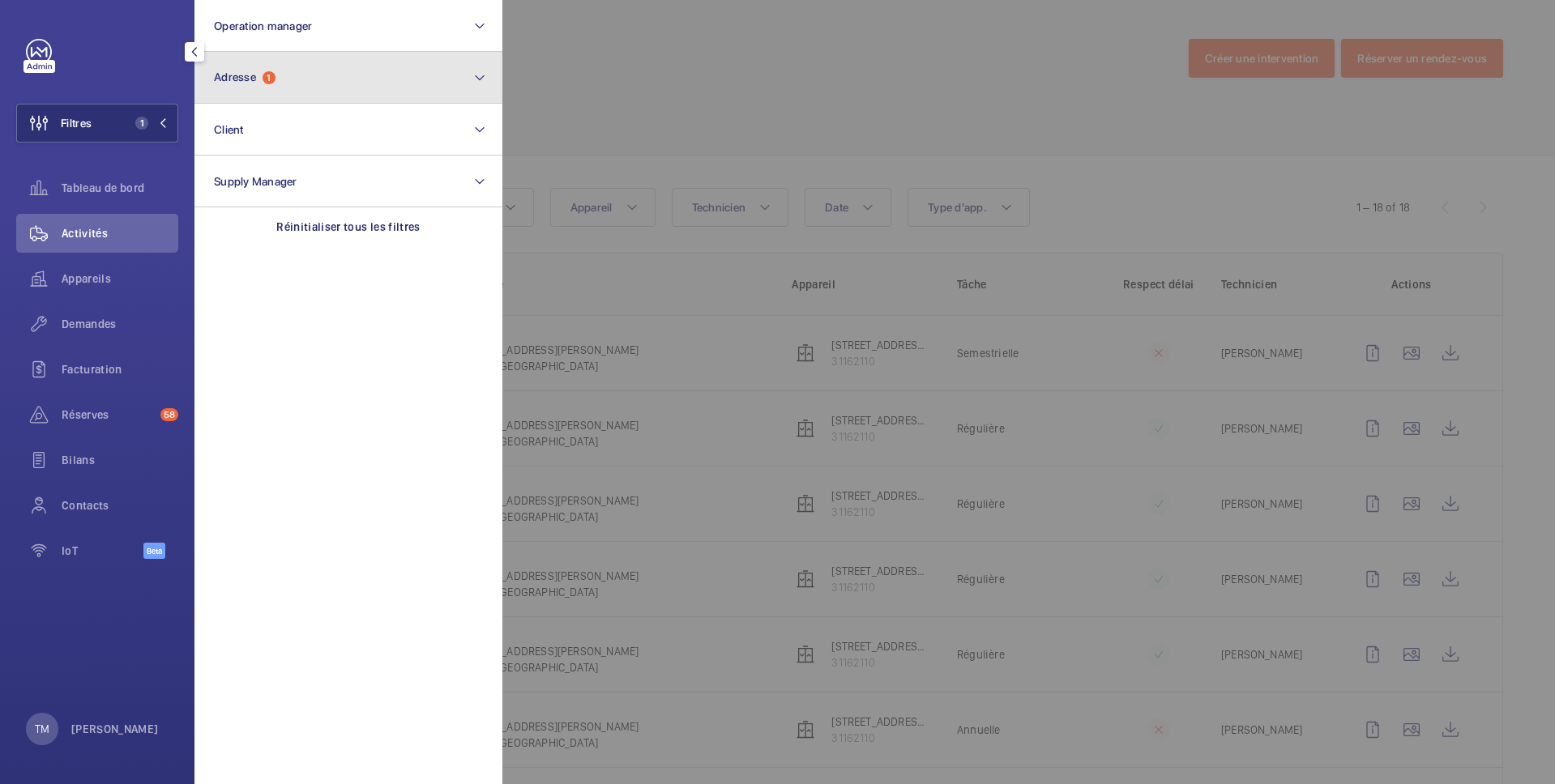
click at [283, 92] on button "Adresse 1" at bounding box center [348, 77] width 308 height 52
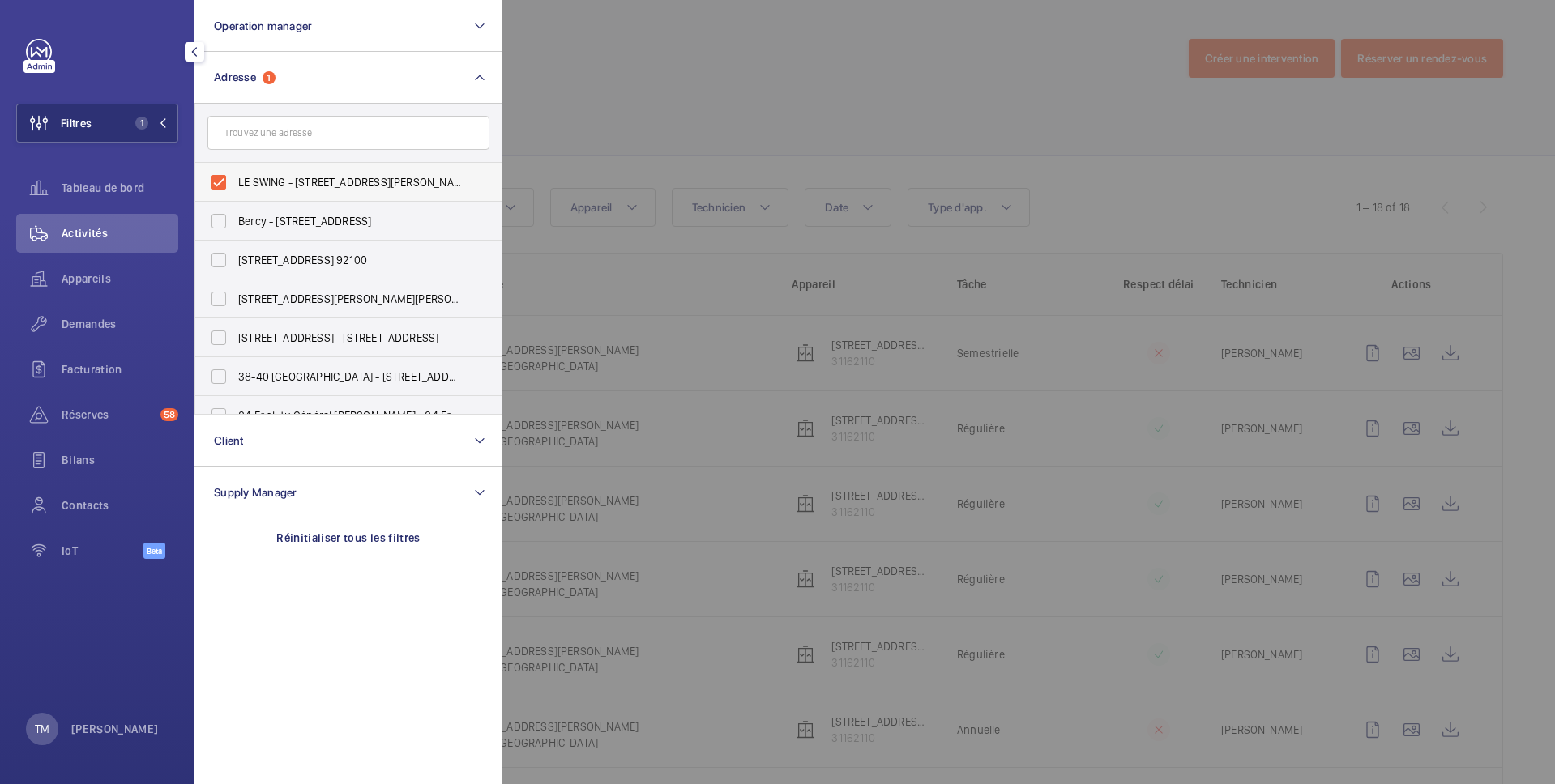
click at [218, 190] on label "LE SWING - [STREET_ADDRESS][PERSON_NAME]" at bounding box center [336, 182] width 282 height 39
click at [218, 190] on input "LE SWING - [STREET_ADDRESS][PERSON_NAME]" at bounding box center [219, 182] width 32 height 32
checkbox input "false"
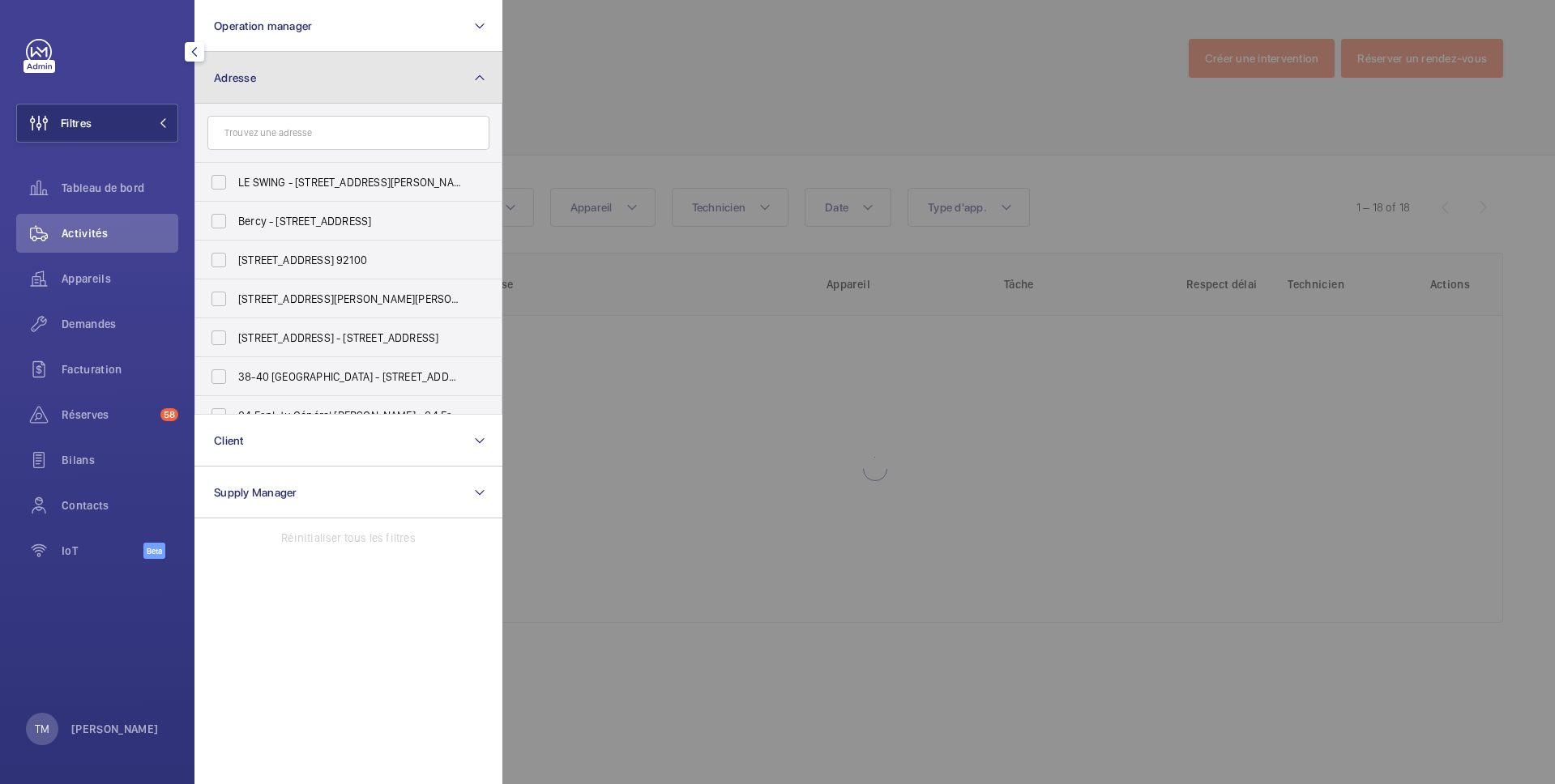
click at [340, 92] on button "Adresse" at bounding box center [348, 77] width 308 height 52
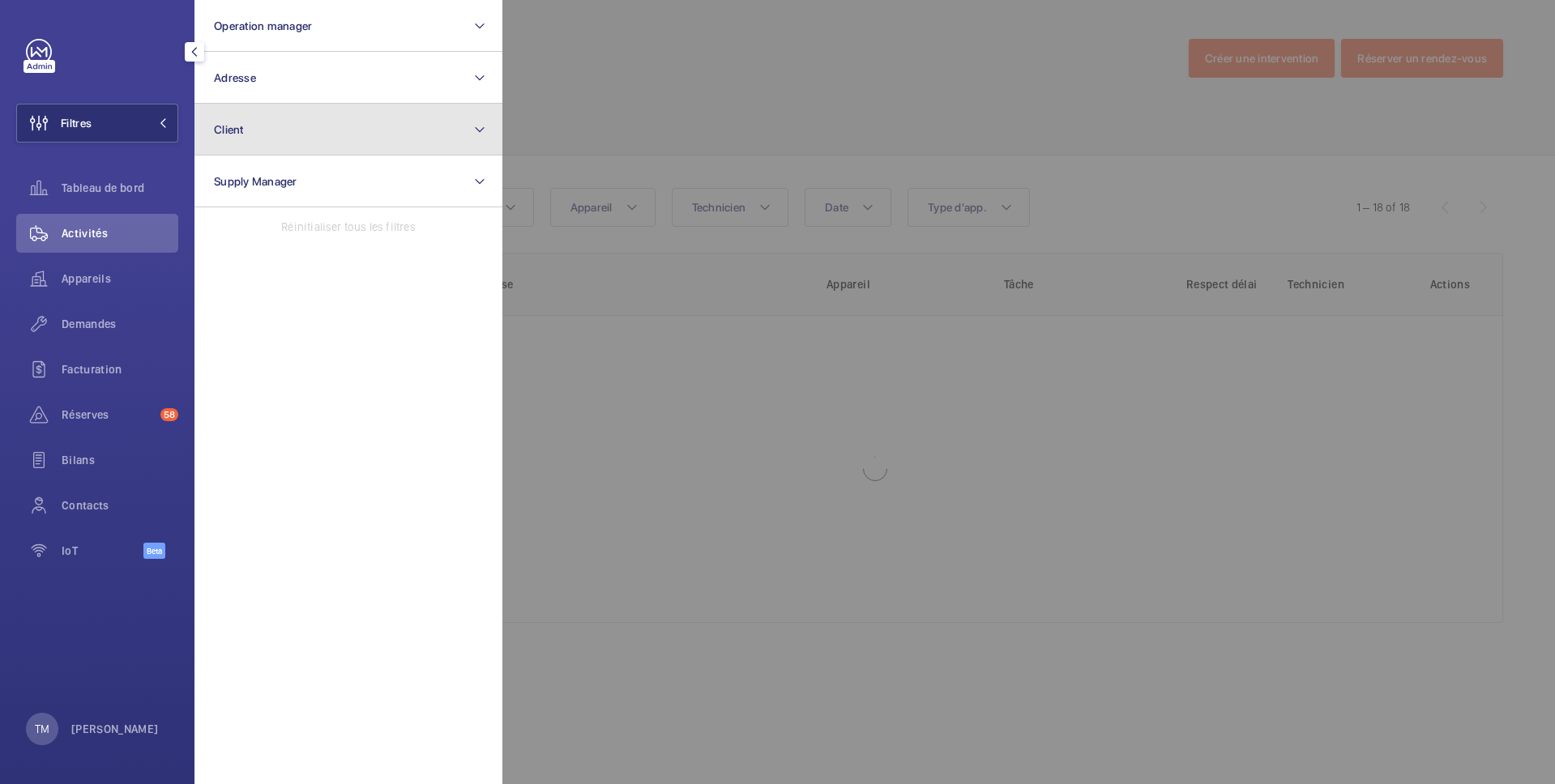
click at [265, 134] on button "Client" at bounding box center [348, 129] width 308 height 52
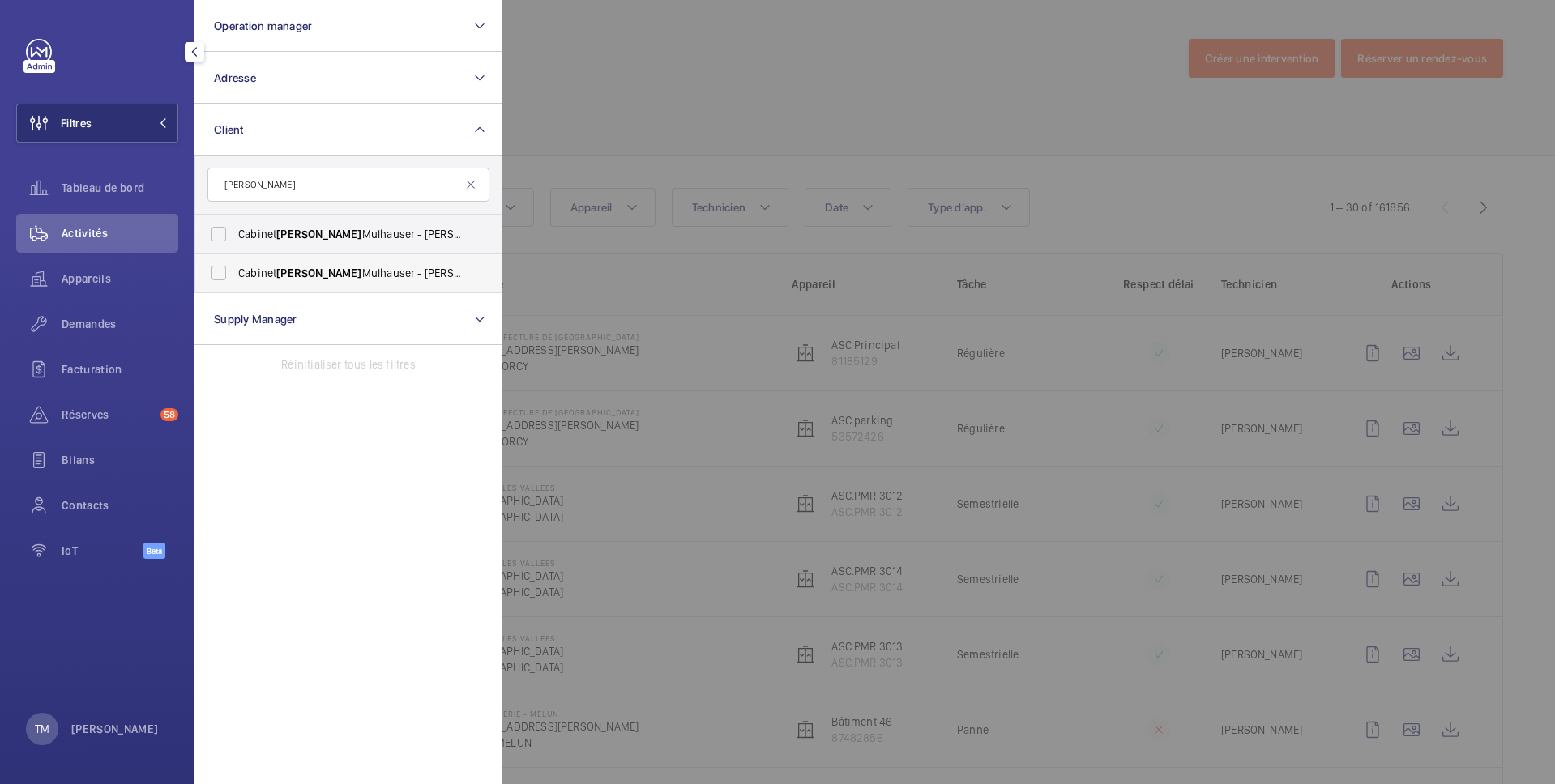
type input "furgé"
click at [222, 272] on label "Cabinet Furgé Mulhauser - Pauline Furge" at bounding box center [336, 273] width 282 height 39
click at [222, 272] on input "Cabinet Furgé Mulhauser - Pauline Furge" at bounding box center [219, 273] width 32 height 32
checkbox input "true"
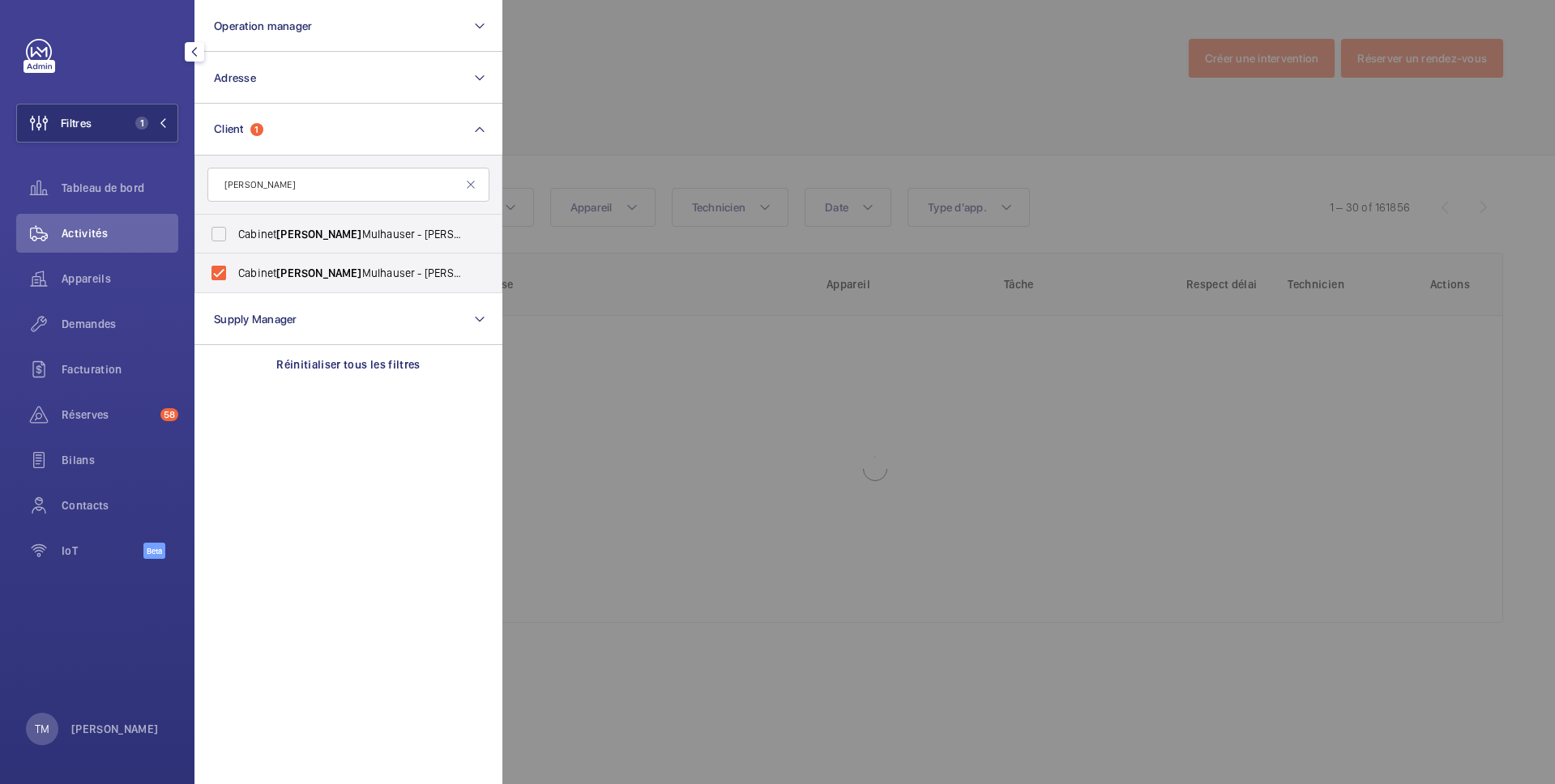
click at [706, 92] on div at bounding box center [1280, 392] width 1555 height 784
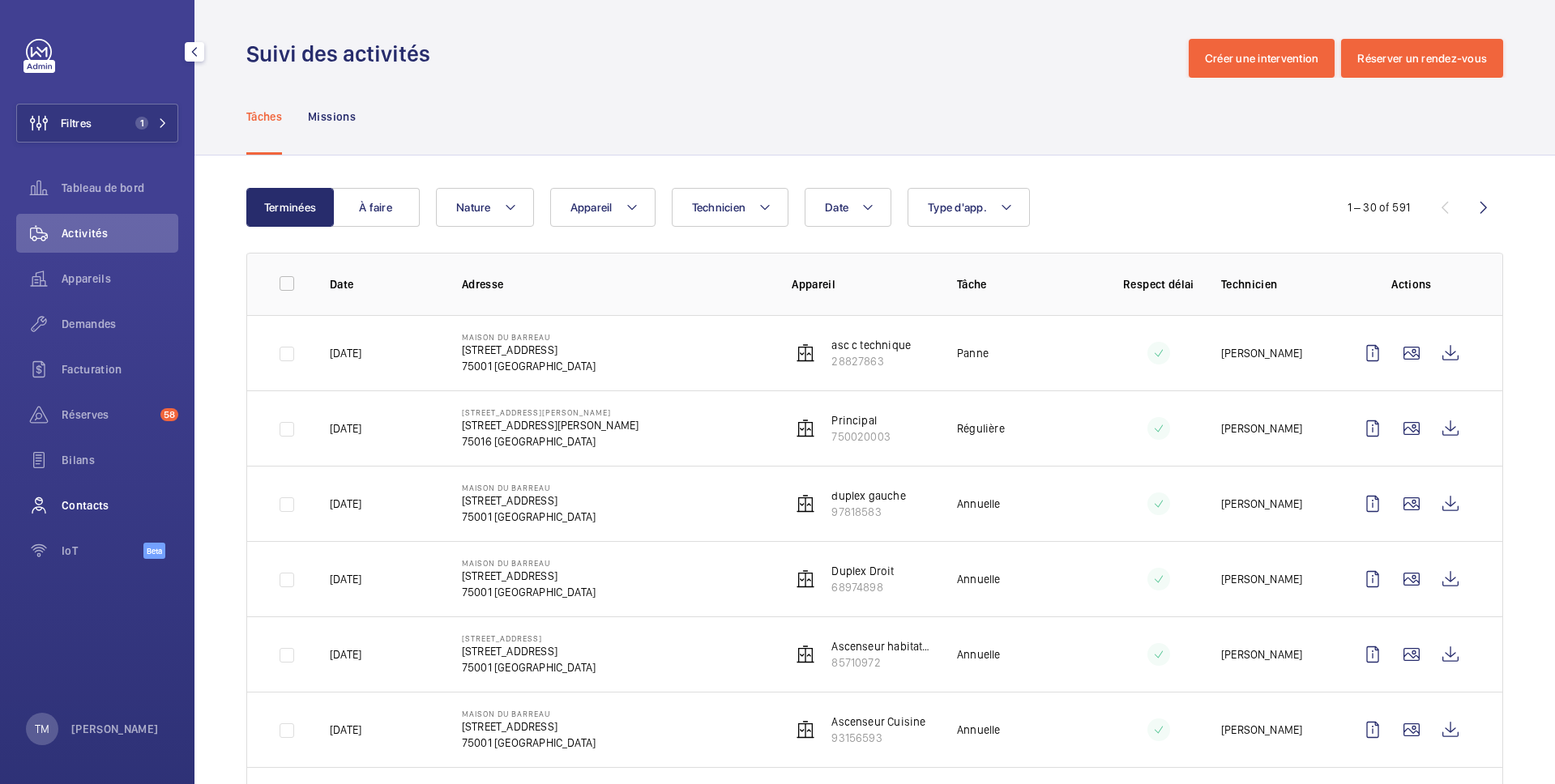
click at [87, 501] on span "Contacts" at bounding box center [120, 505] width 116 height 16
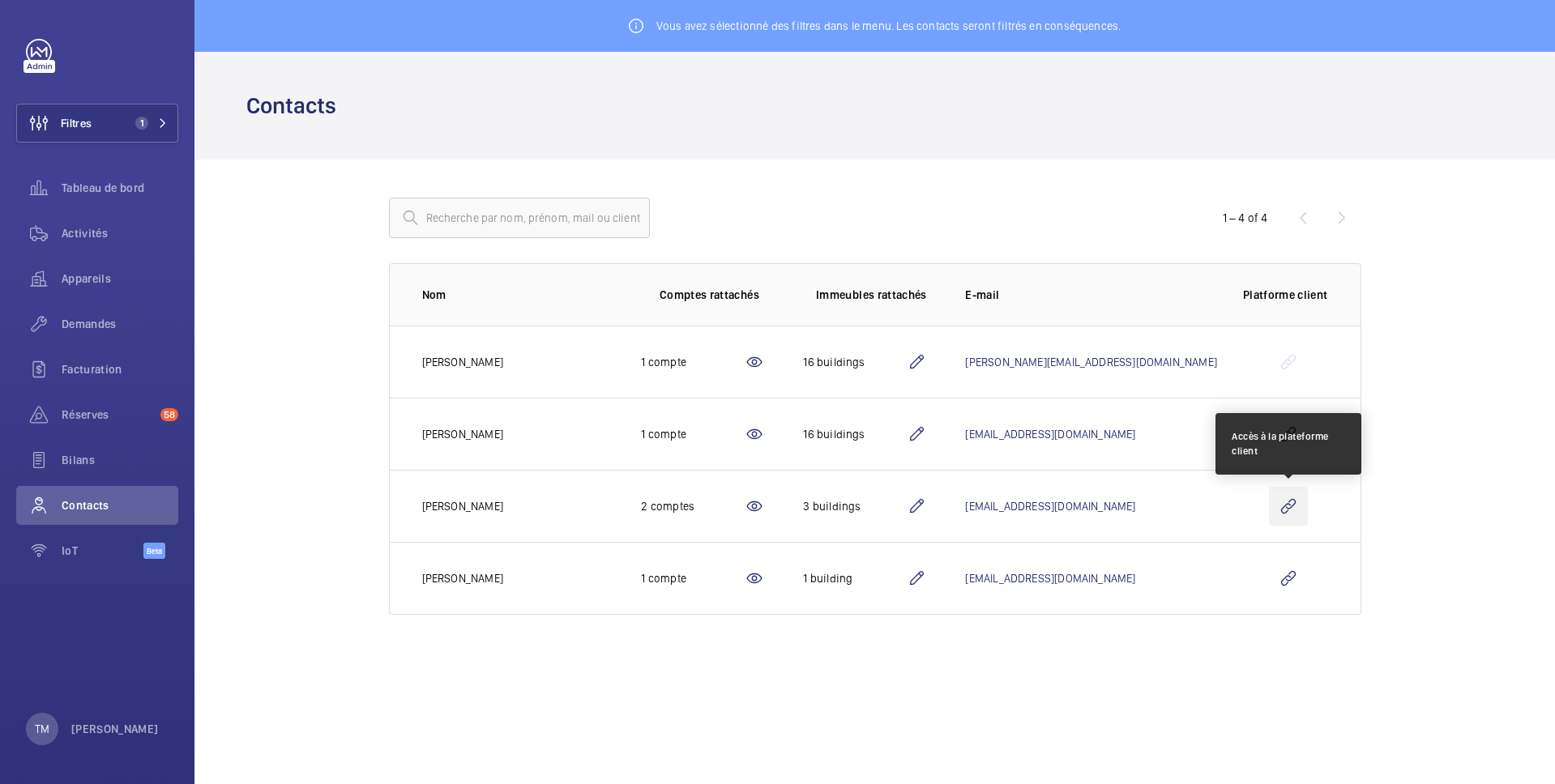
click at [1287, 509] on wm-front-icon-button at bounding box center [1288, 507] width 39 height 39
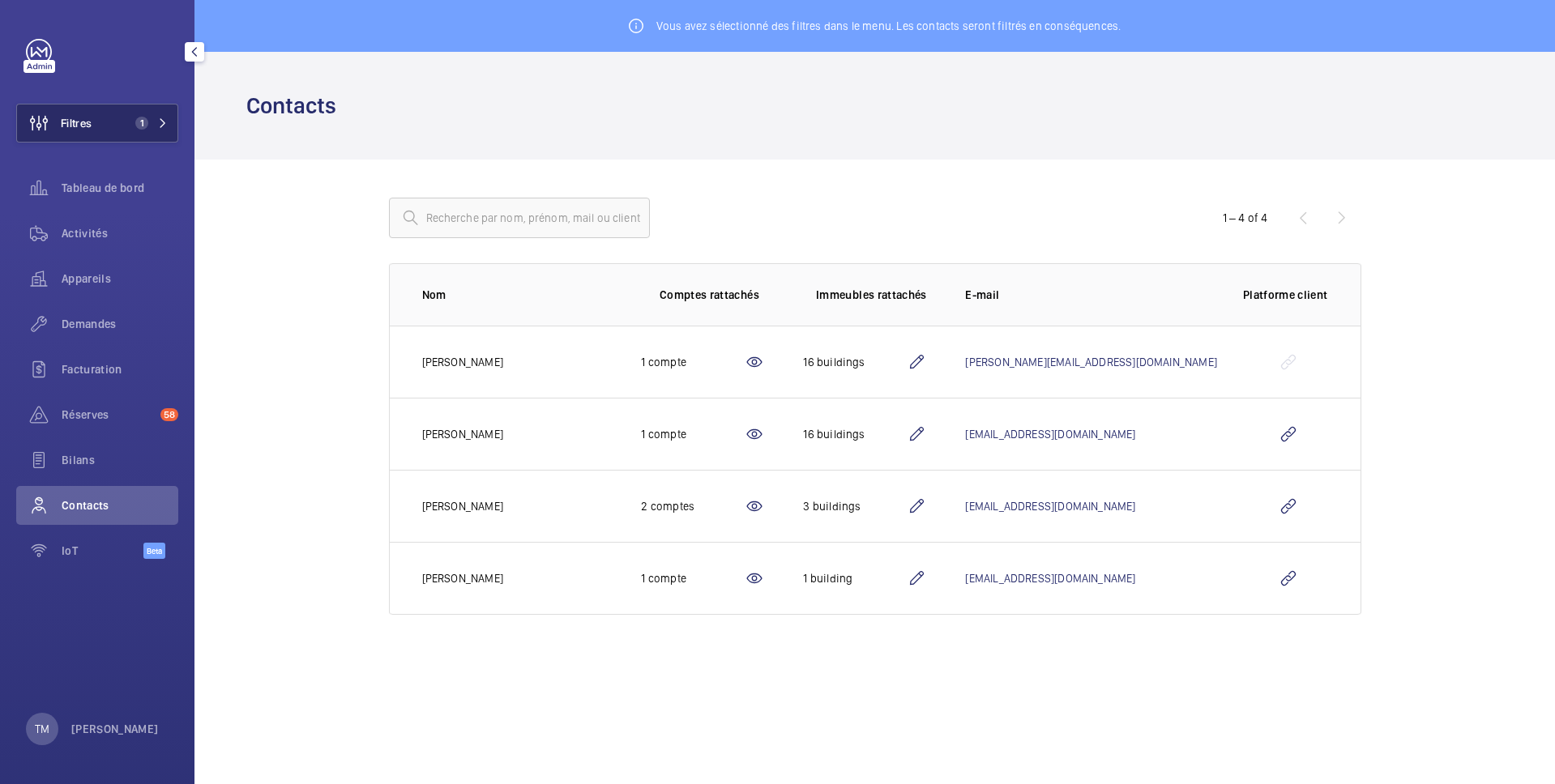
click at [87, 140] on span "Filtres" at bounding box center [54, 123] width 75 height 39
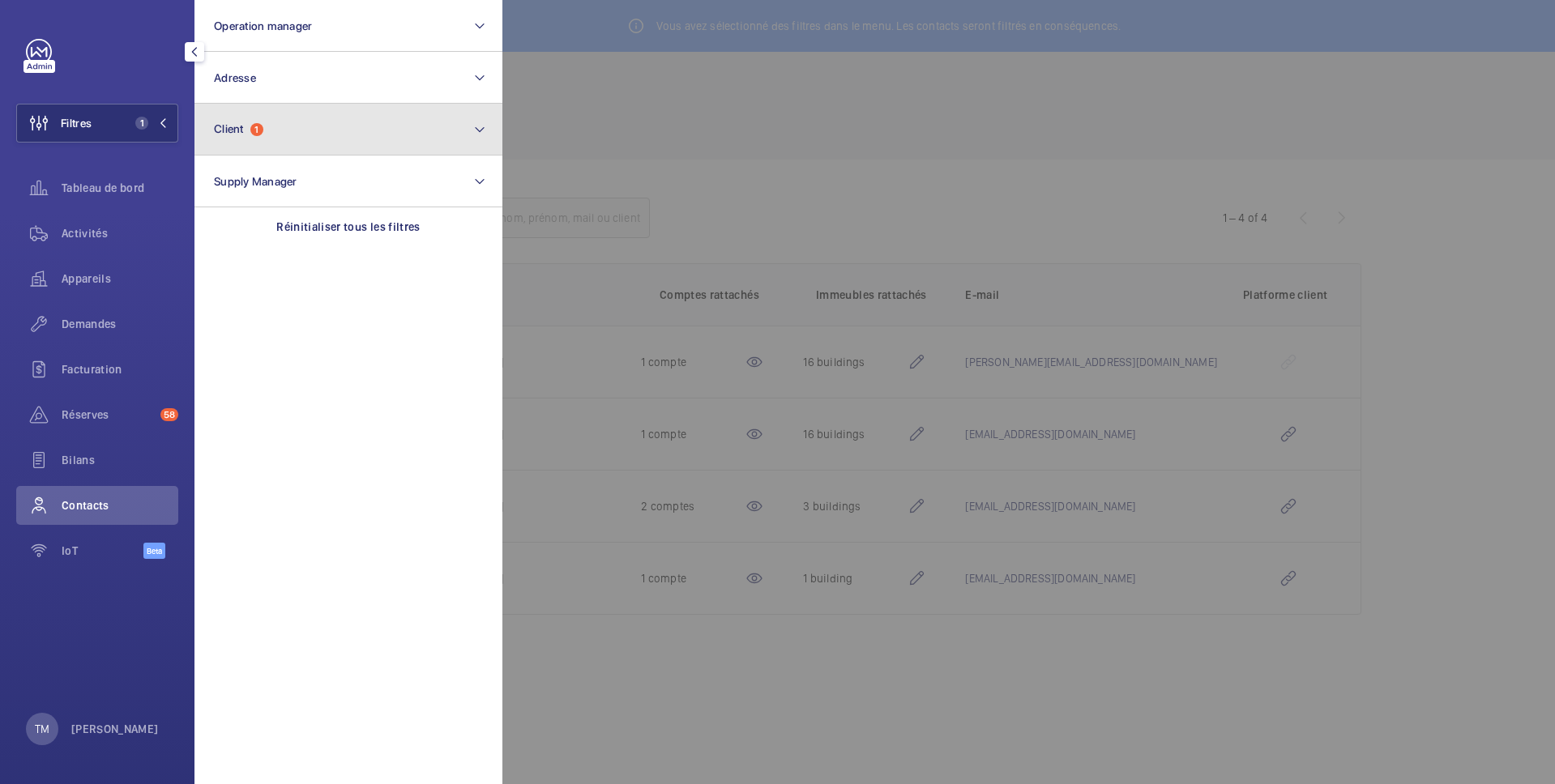
click at [266, 143] on button "Client 1" at bounding box center [348, 129] width 308 height 52
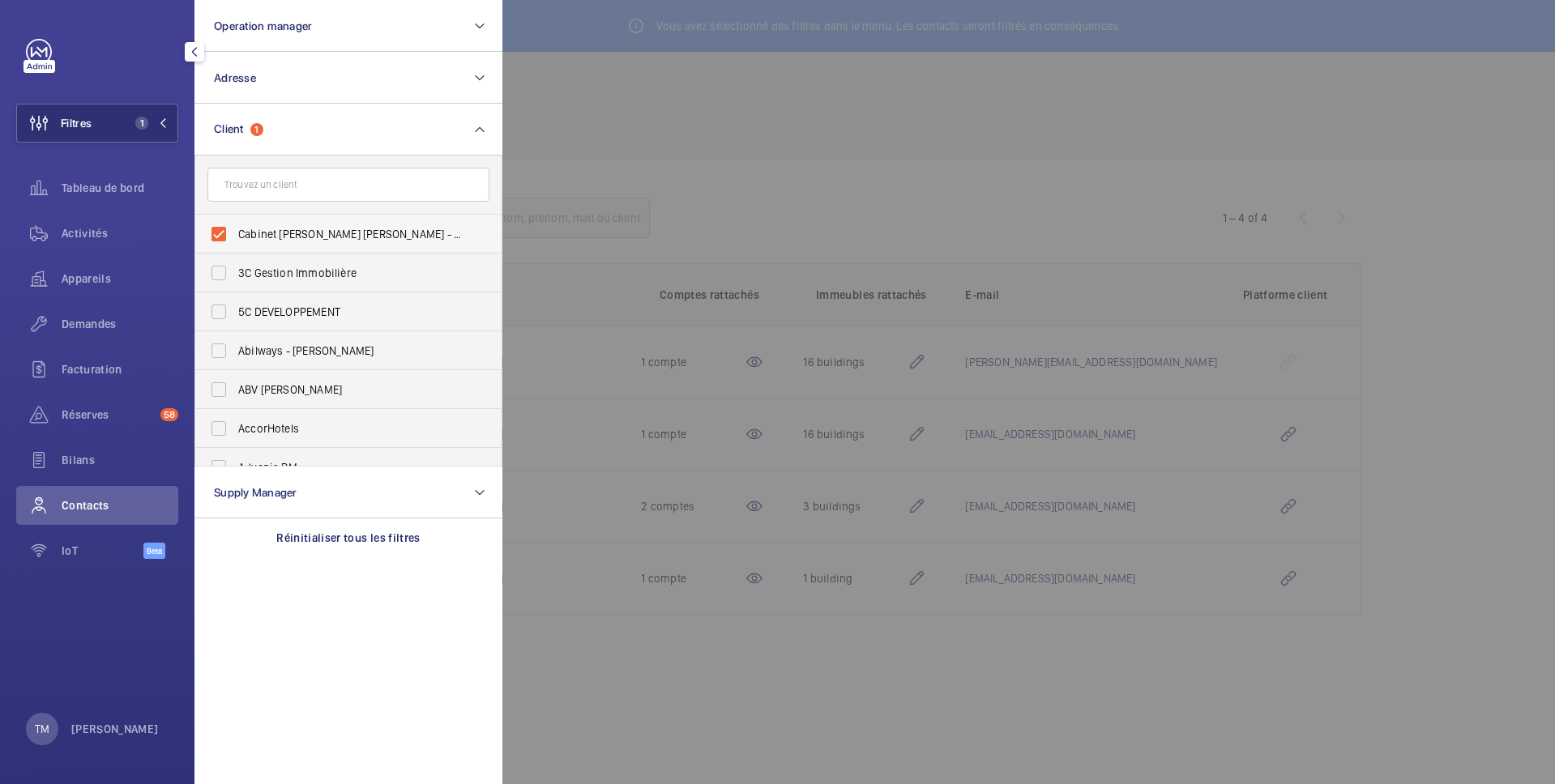
click at [215, 232] on label "Cabinet Furgé Mulhauser - Pauline Furge" at bounding box center [336, 234] width 282 height 39
click at [215, 232] on input "Cabinet Furgé Mulhauser - Pauline Furge" at bounding box center [219, 234] width 32 height 32
checkbox input "false"
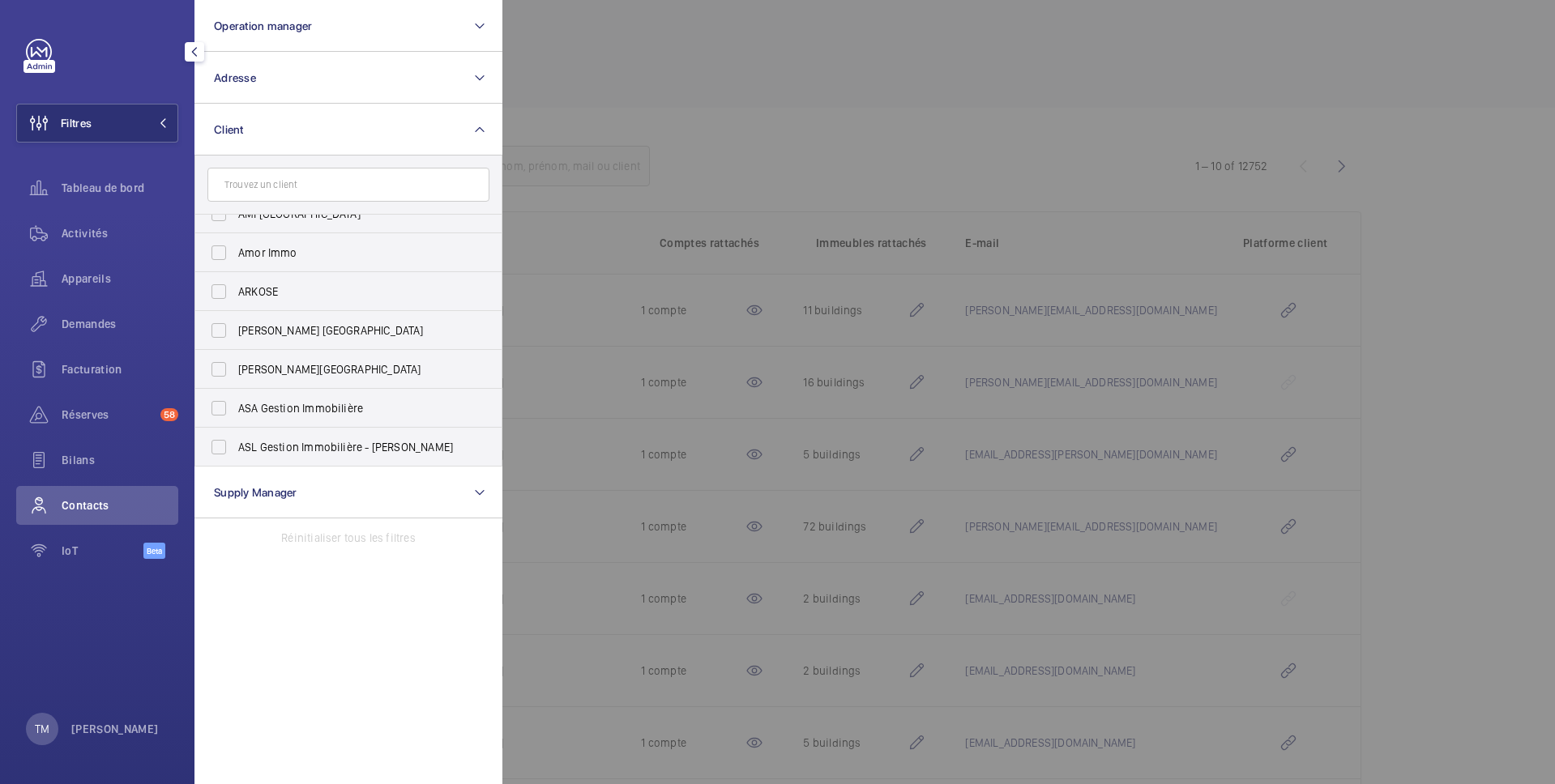
scroll to position [456, 0]
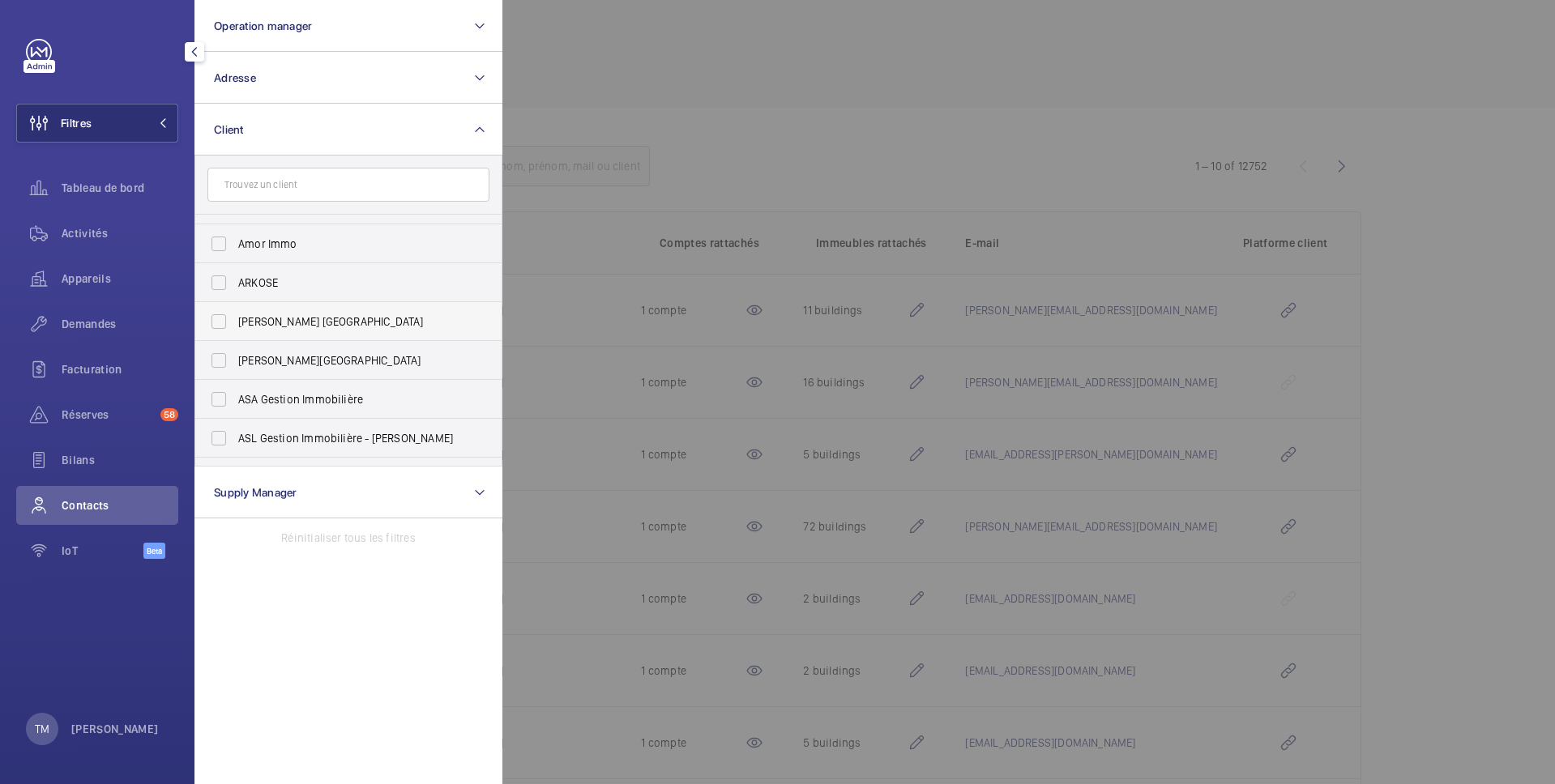
click at [219, 328] on label "Armatis France" at bounding box center [336, 322] width 282 height 39
click at [219, 328] on input "Armatis France" at bounding box center [219, 322] width 32 height 32
checkbox input "true"
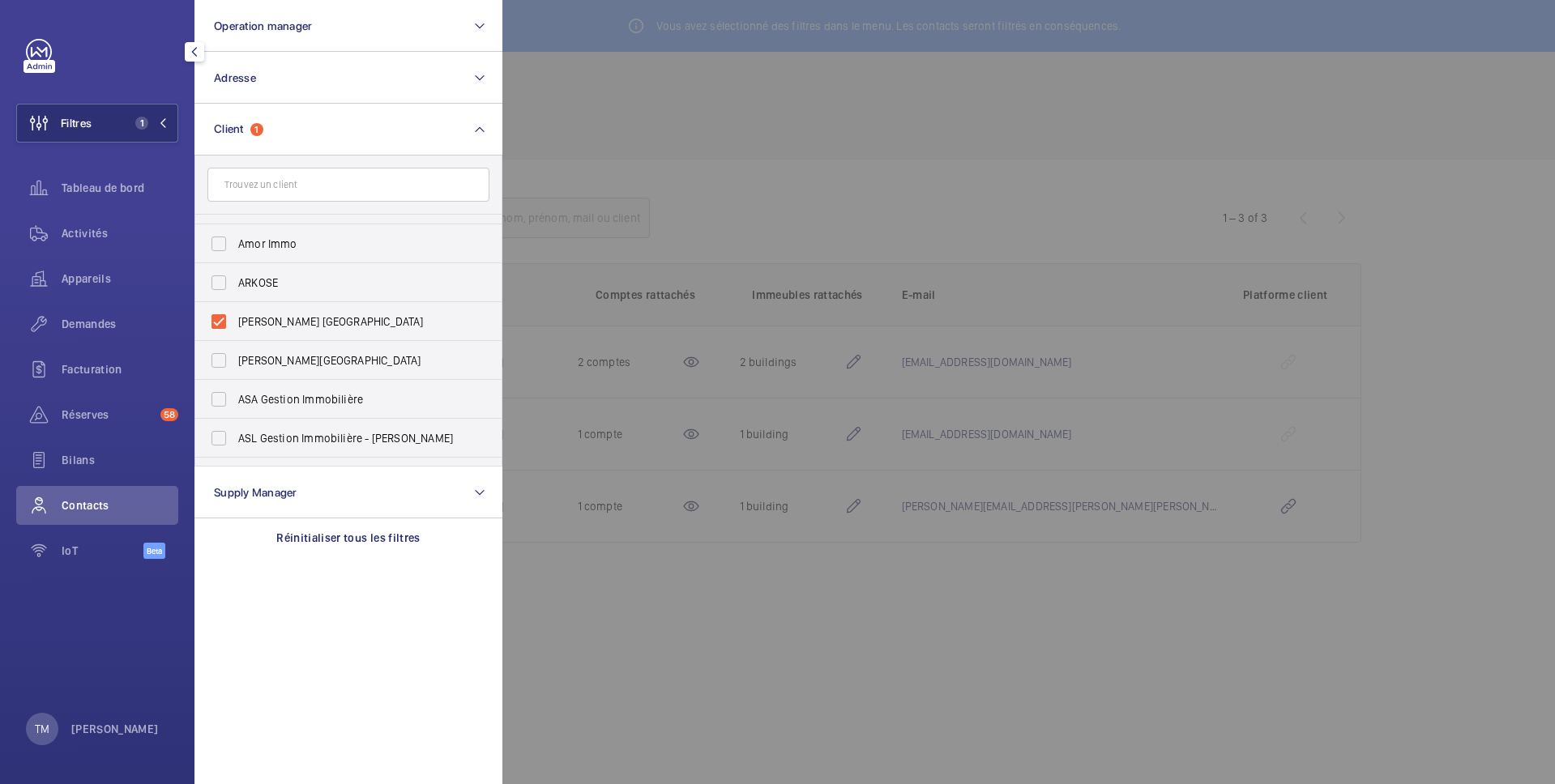
click at [766, 171] on div at bounding box center [1280, 392] width 1555 height 784
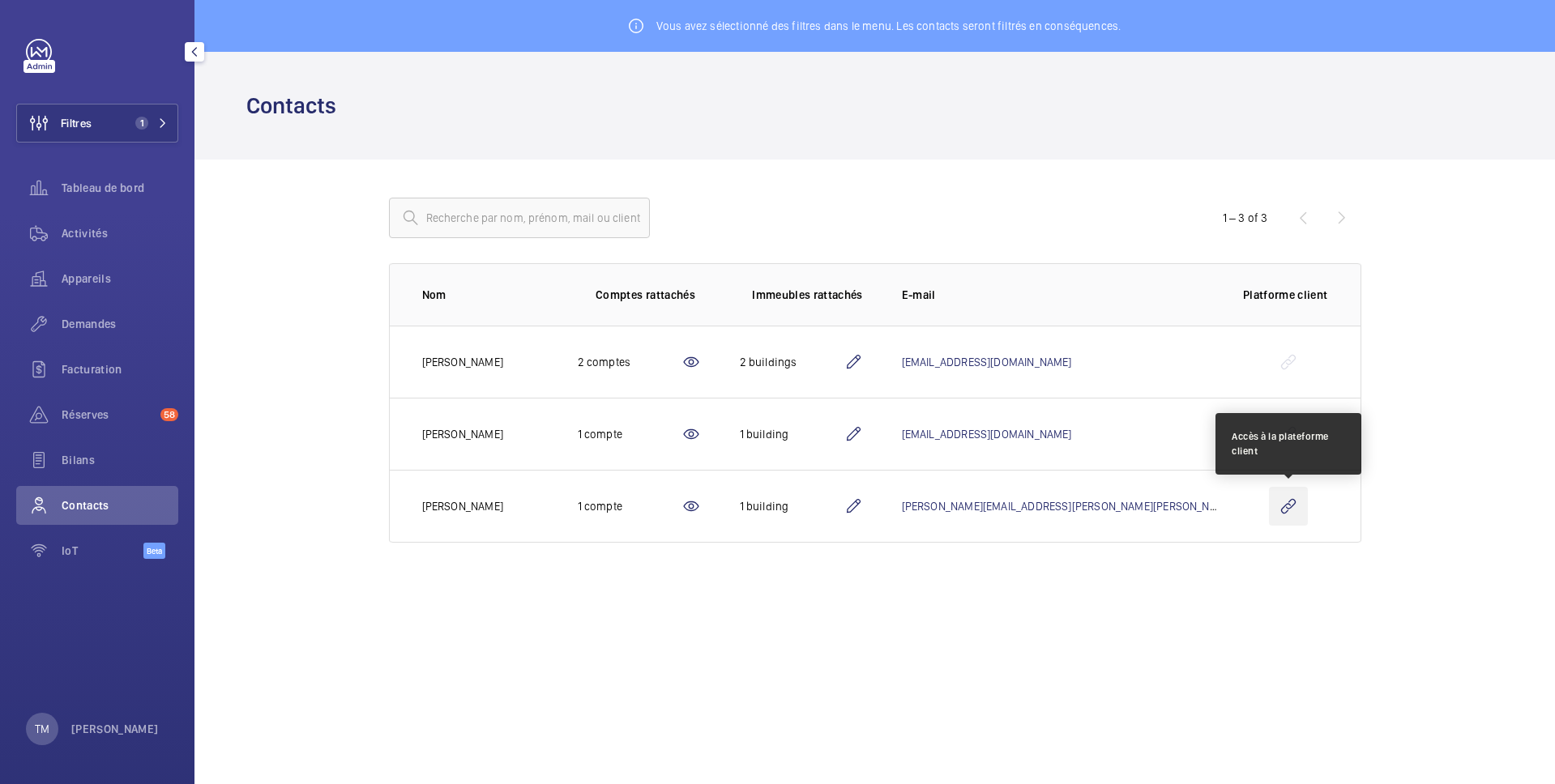
click at [1292, 507] on wm-front-icon-button at bounding box center [1288, 507] width 39 height 39
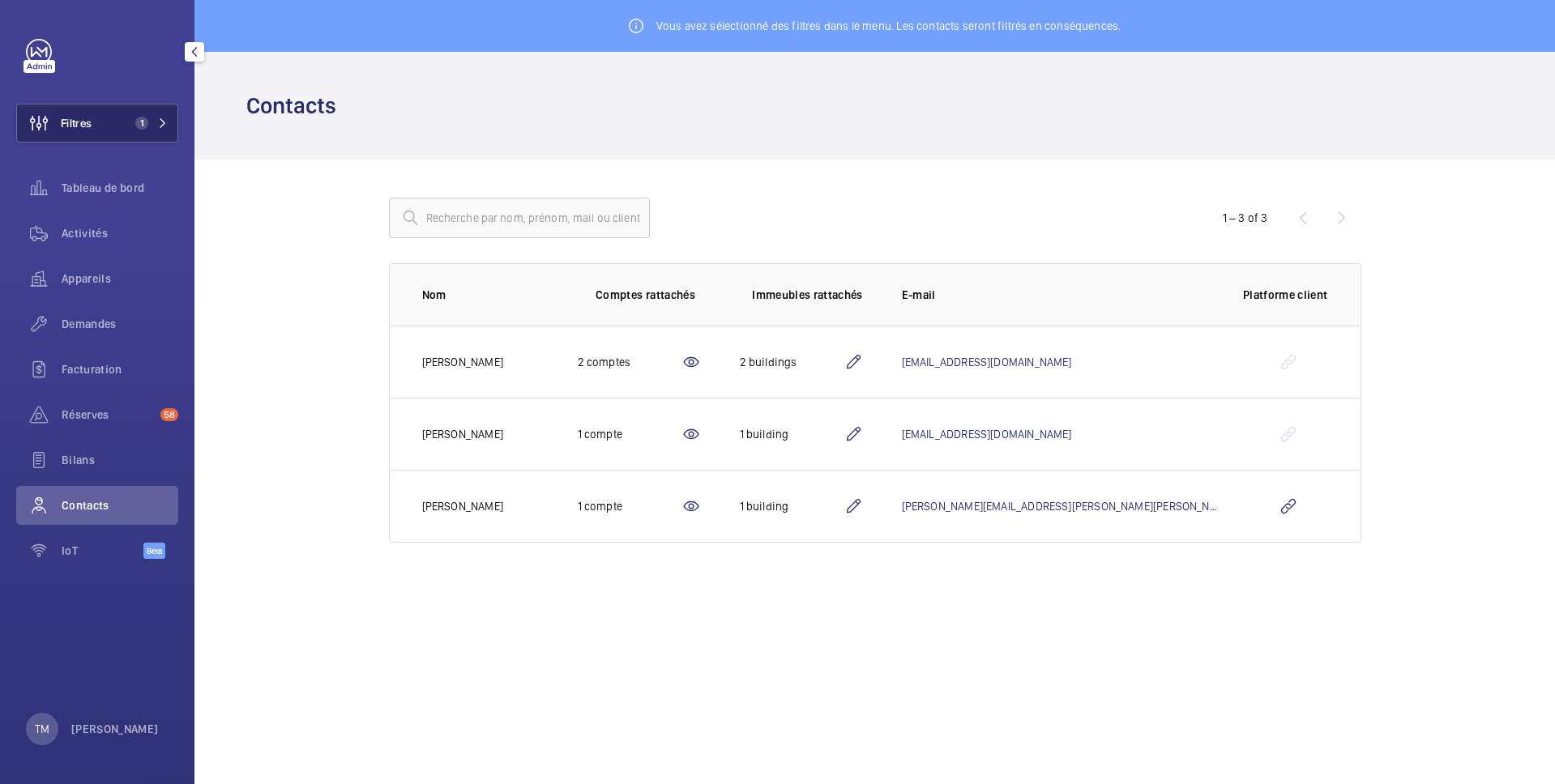
click at [109, 123] on button "Filtres 1" at bounding box center [97, 123] width 162 height 39
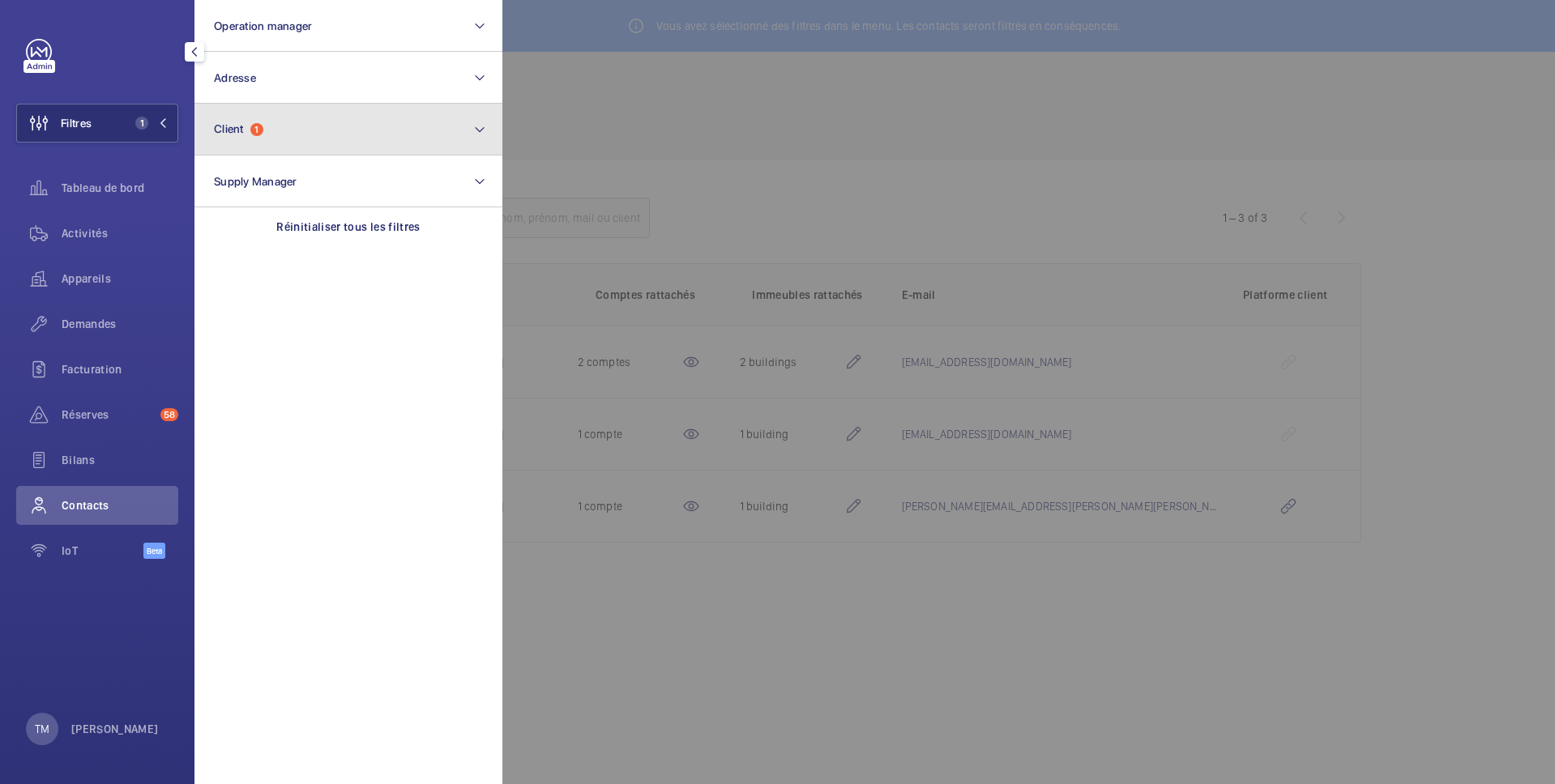
click at [269, 139] on button "Client 1" at bounding box center [348, 129] width 308 height 52
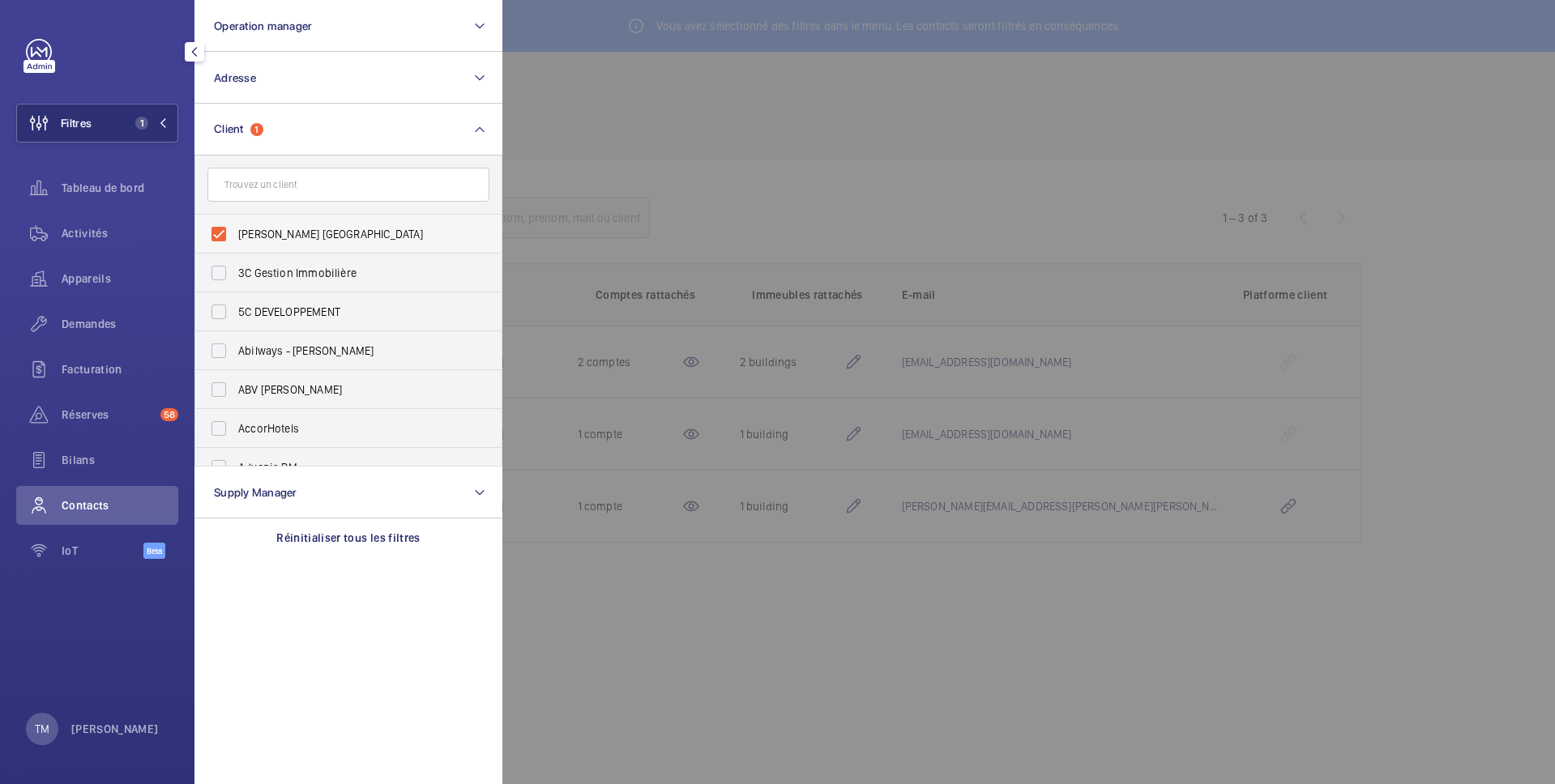
click at [220, 236] on label "Armatis France" at bounding box center [336, 234] width 282 height 39
click at [220, 236] on input "Armatis France" at bounding box center [219, 234] width 32 height 32
checkbox input "false"
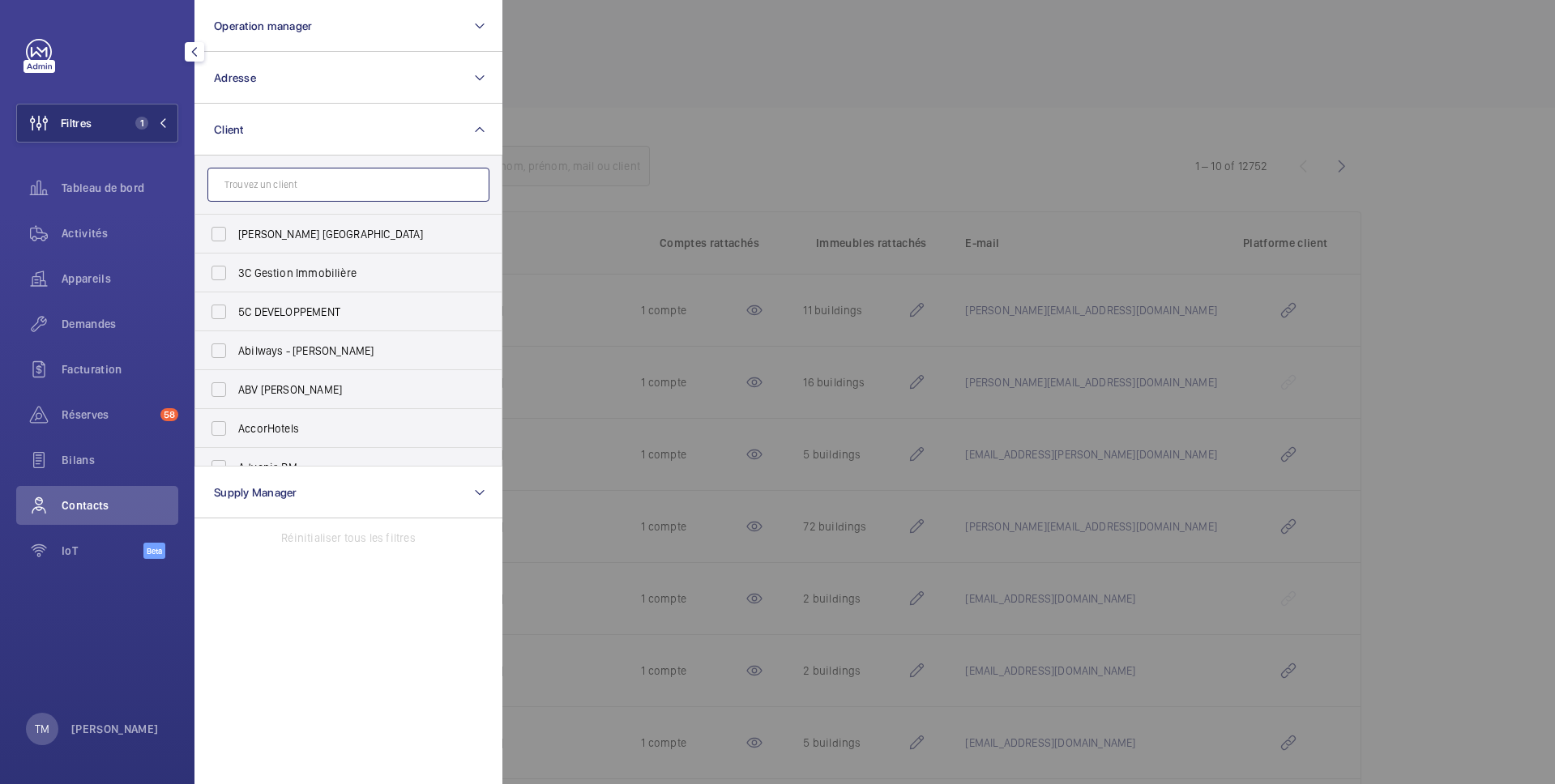
click at [260, 186] on input "text" at bounding box center [348, 185] width 282 height 34
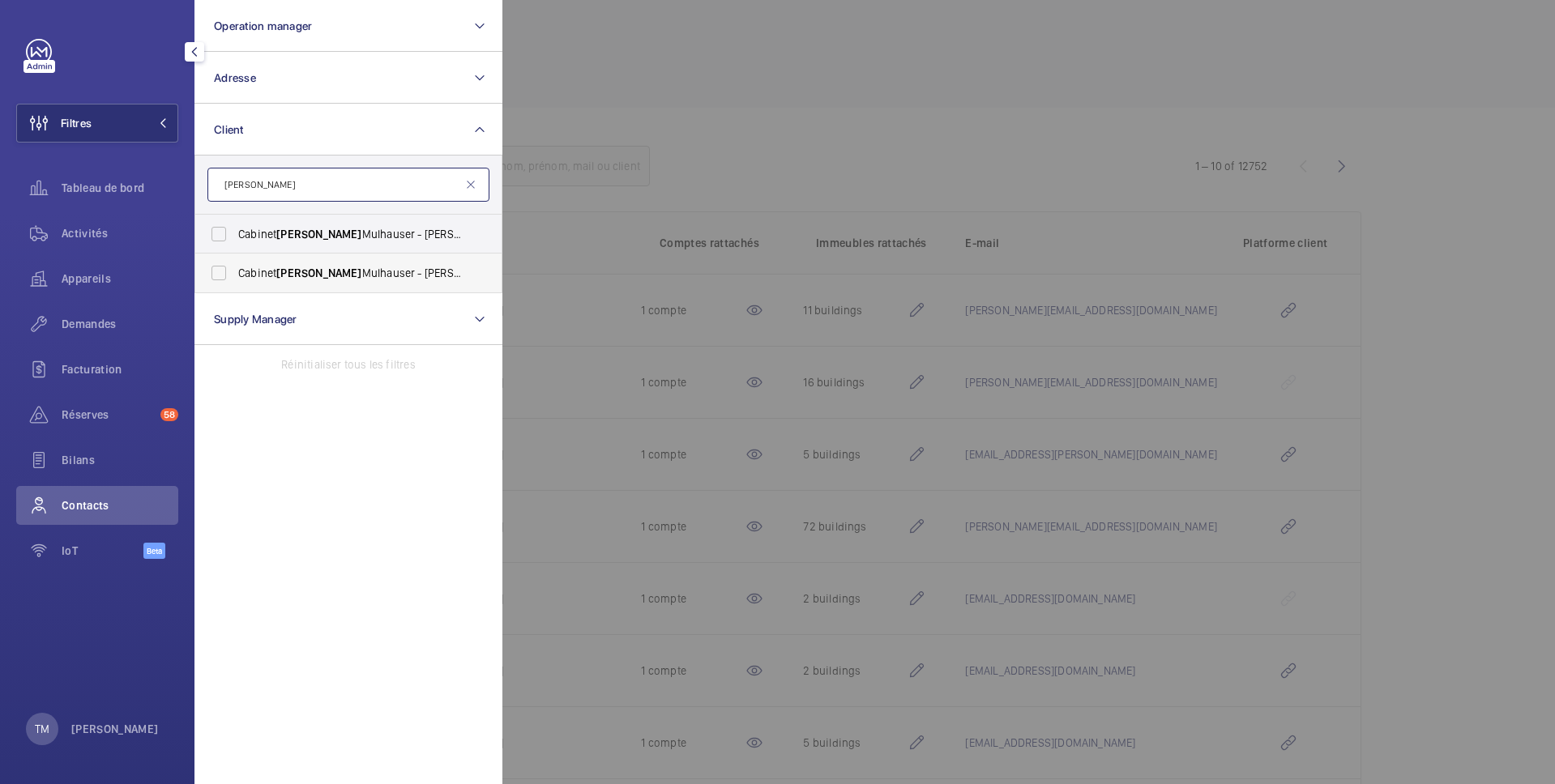
type input "furgé"
click at [227, 271] on label "Cabinet Furgé Mulhauser - Pauline Furge" at bounding box center [336, 273] width 282 height 39
click at [227, 271] on input "Cabinet Furgé Mulhauser - Pauline Furge" at bounding box center [219, 273] width 32 height 32
checkbox input "true"
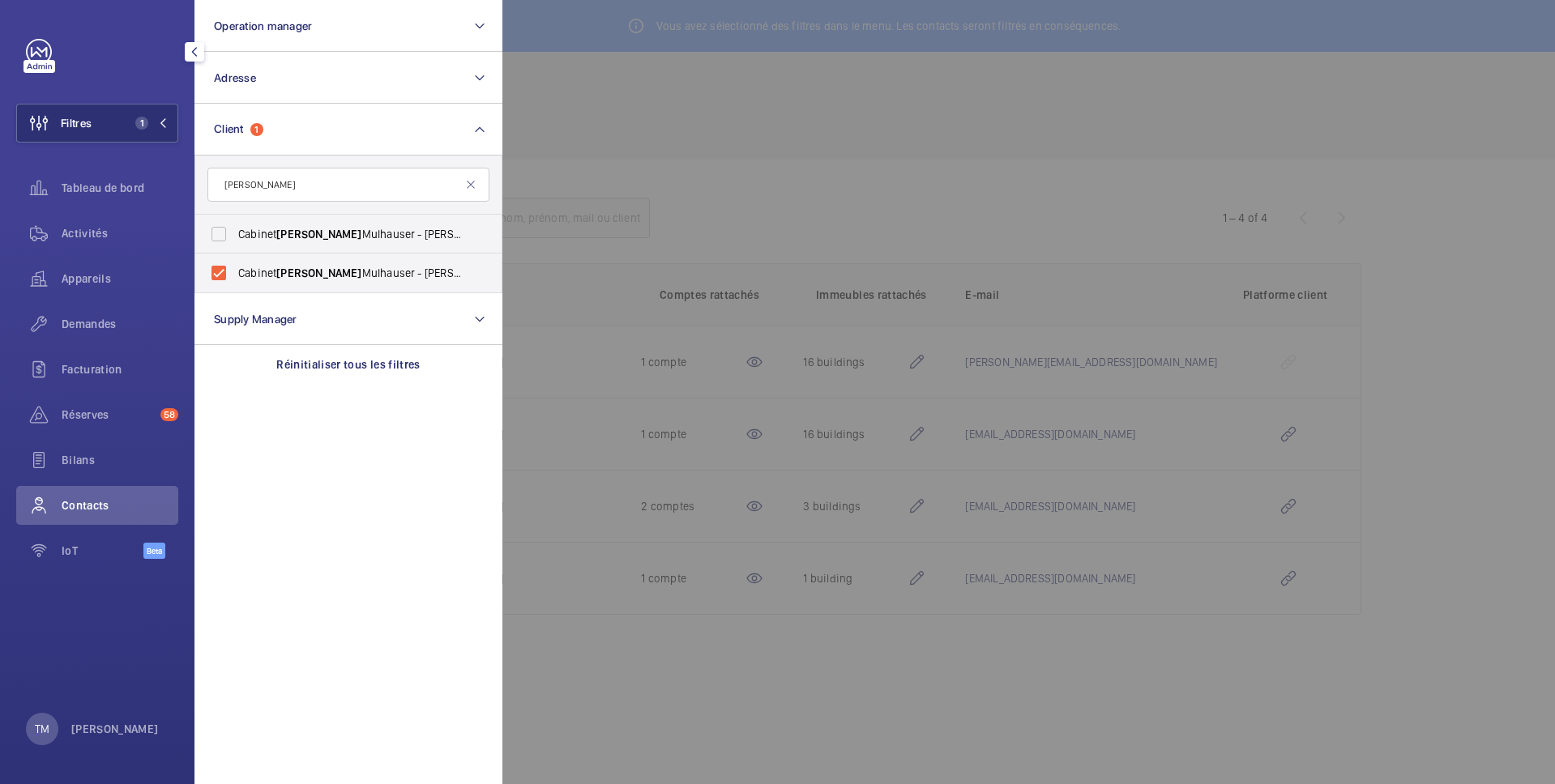
click at [714, 142] on div at bounding box center [1280, 392] width 1555 height 784
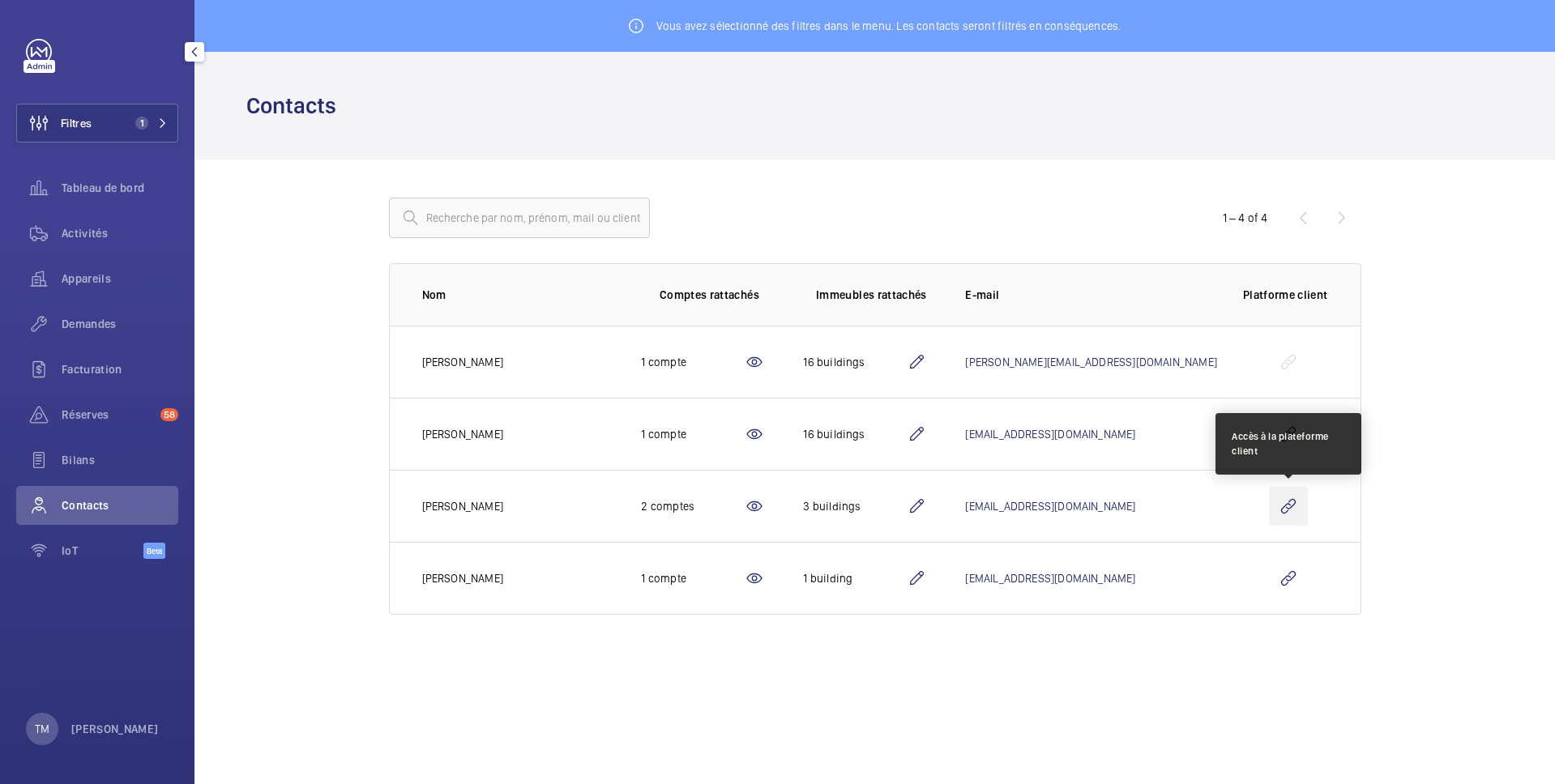
click at [1290, 502] on wm-front-icon-button at bounding box center [1288, 507] width 39 height 39
